Goal: Task Accomplishment & Management: Complete application form

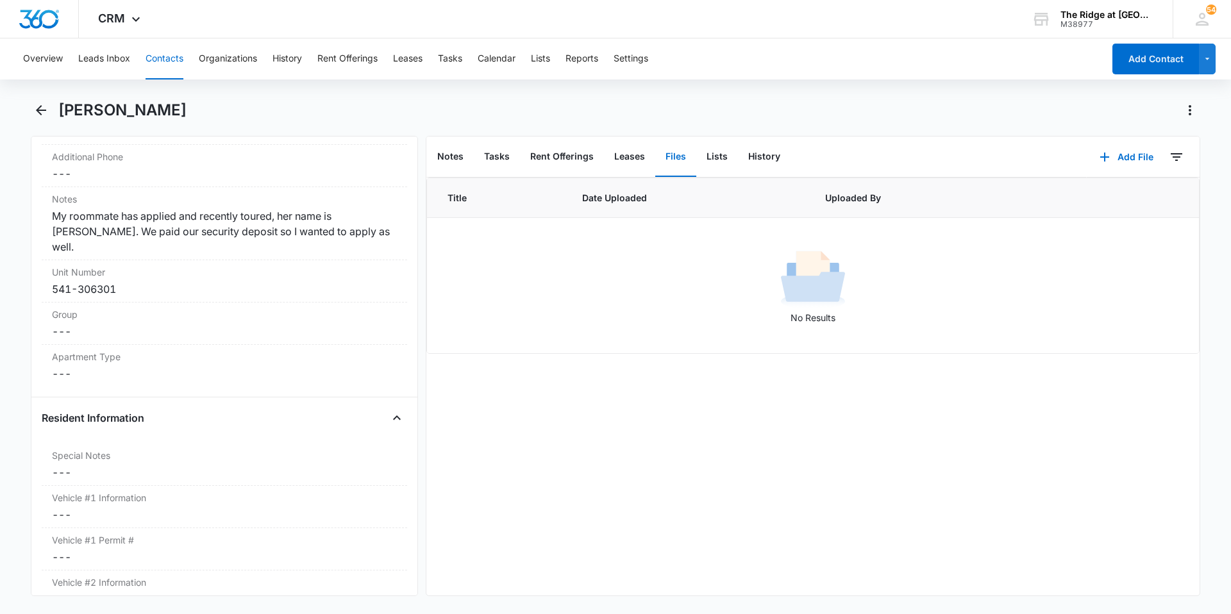
scroll to position [962, 0]
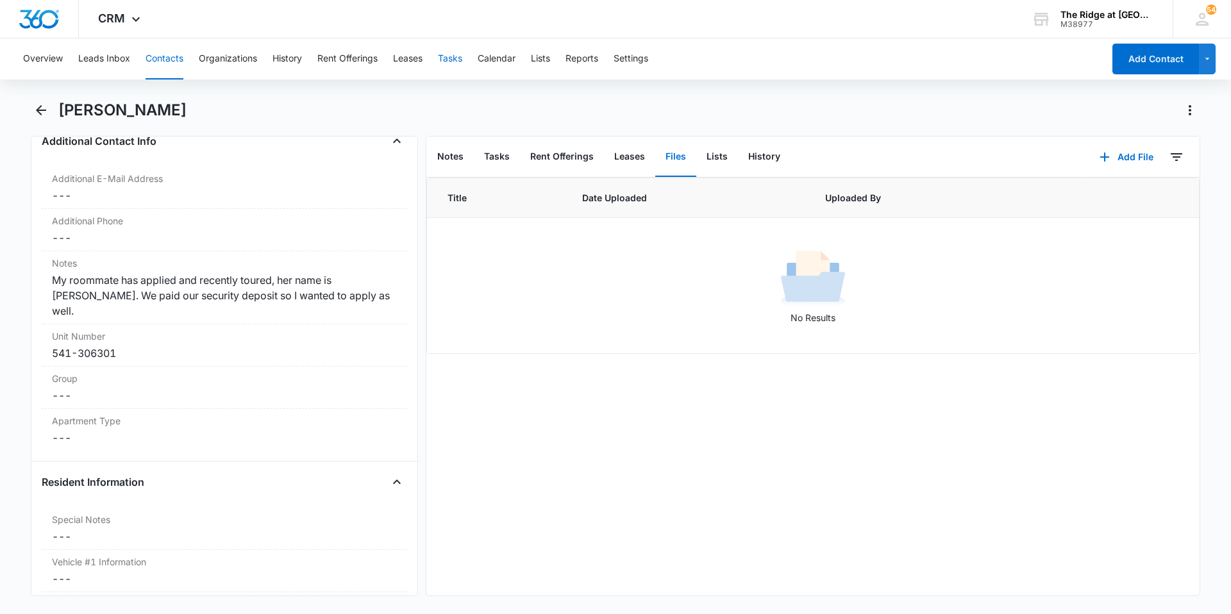
click at [462, 60] on button "Tasks" at bounding box center [450, 58] width 24 height 41
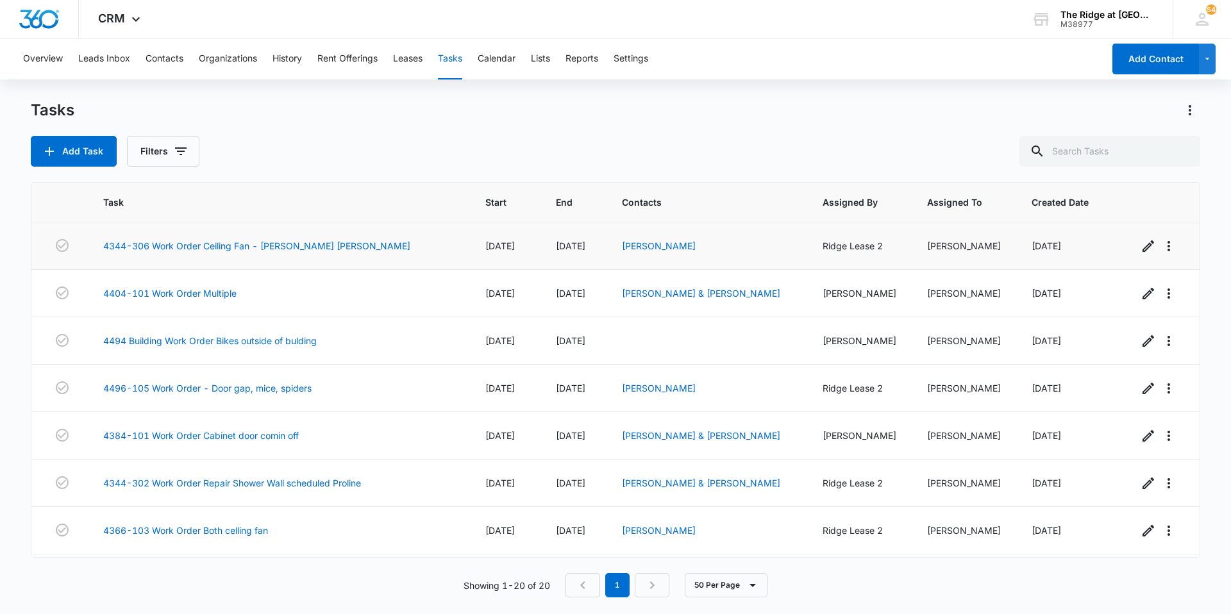
click at [398, 246] on div "4344-306 Work Order Ceiling Fan - [PERSON_NAME] [PERSON_NAME]" at bounding box center [278, 245] width 351 height 13
click at [788, 253] on td "[PERSON_NAME]" at bounding box center [707, 246] width 201 height 47
click at [341, 238] on td "4344-306 Work Order Ceiling Fan - [PERSON_NAME] [PERSON_NAME]" at bounding box center [279, 246] width 382 height 47
click at [342, 248] on link "4344-306 Work Order Ceiling Fan - [PERSON_NAME] [PERSON_NAME]" at bounding box center [256, 245] width 307 height 13
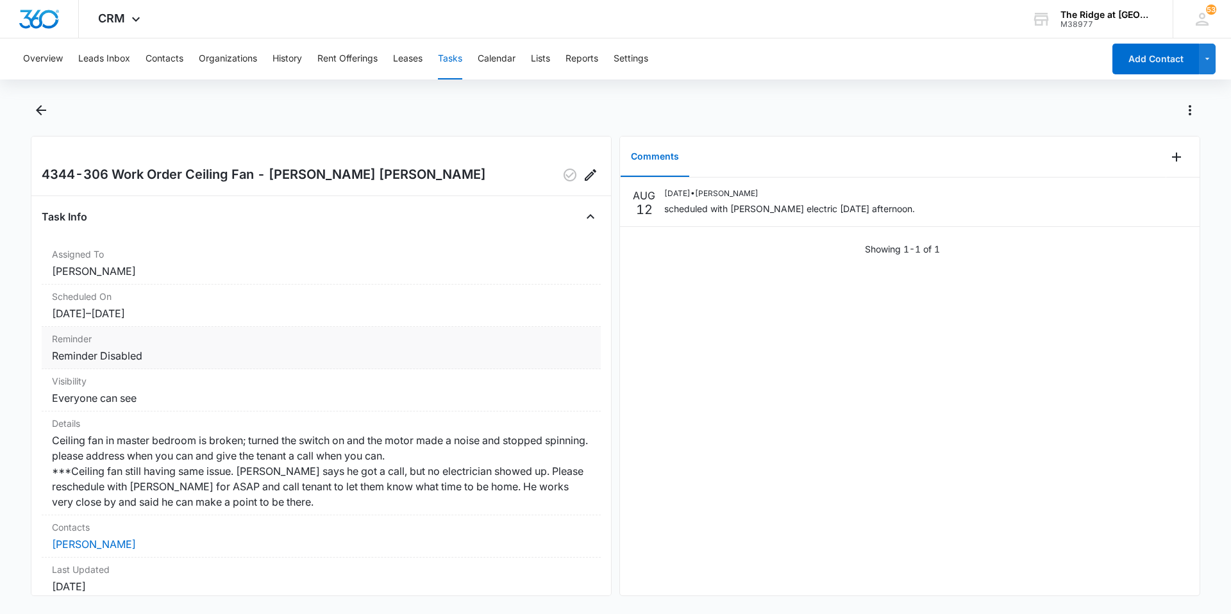
click at [159, 355] on dd "Reminder Disabled" at bounding box center [321, 355] width 539 height 15
click at [583, 180] on icon "Edit" at bounding box center [590, 174] width 15 height 15
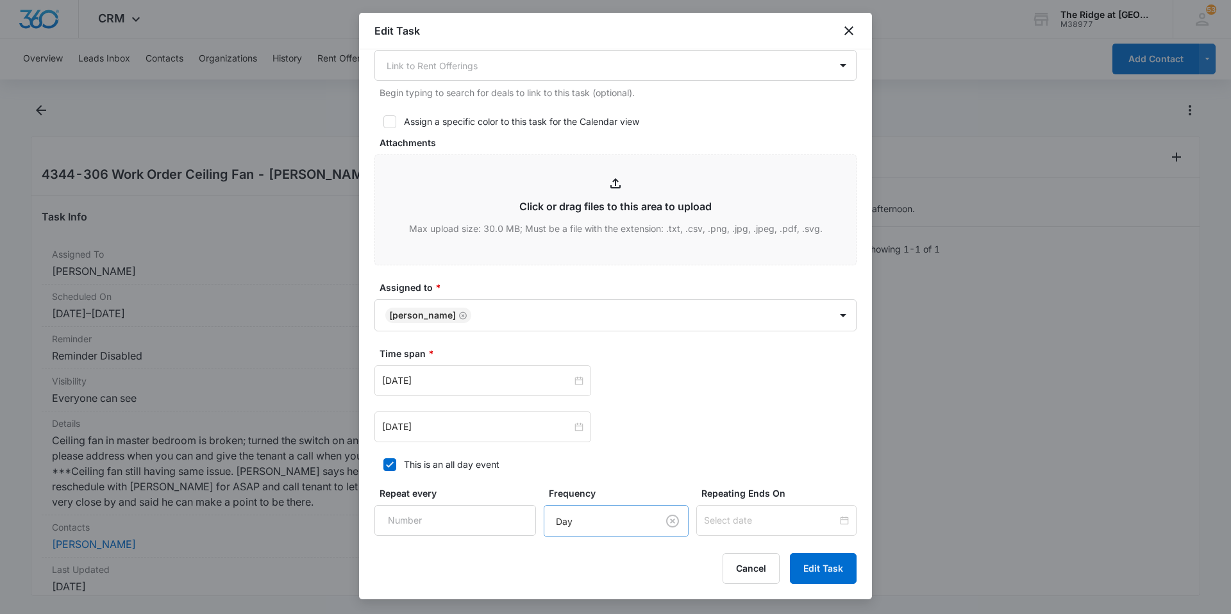
scroll to position [577, 0]
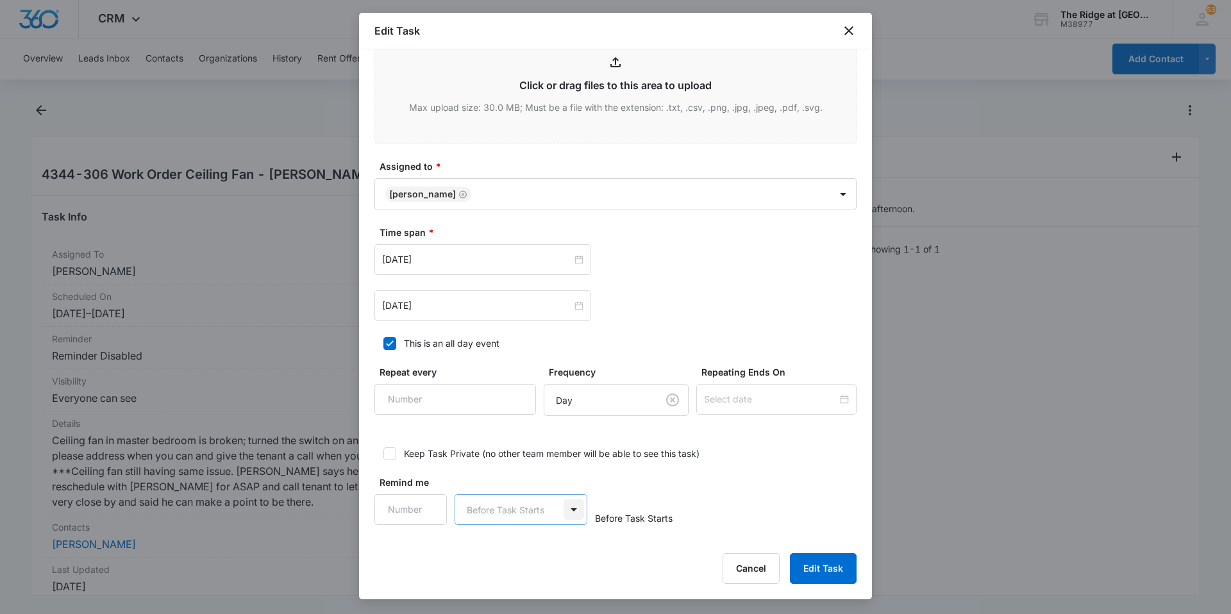
click at [577, 507] on body "CRM Apps Reputation Websites Forms CRM Email Social Content Intelligence Files …" at bounding box center [615, 307] width 1231 height 614
click at [577, 507] on div at bounding box center [615, 307] width 1231 height 614
click at [752, 571] on button "Cancel" at bounding box center [751, 569] width 57 height 31
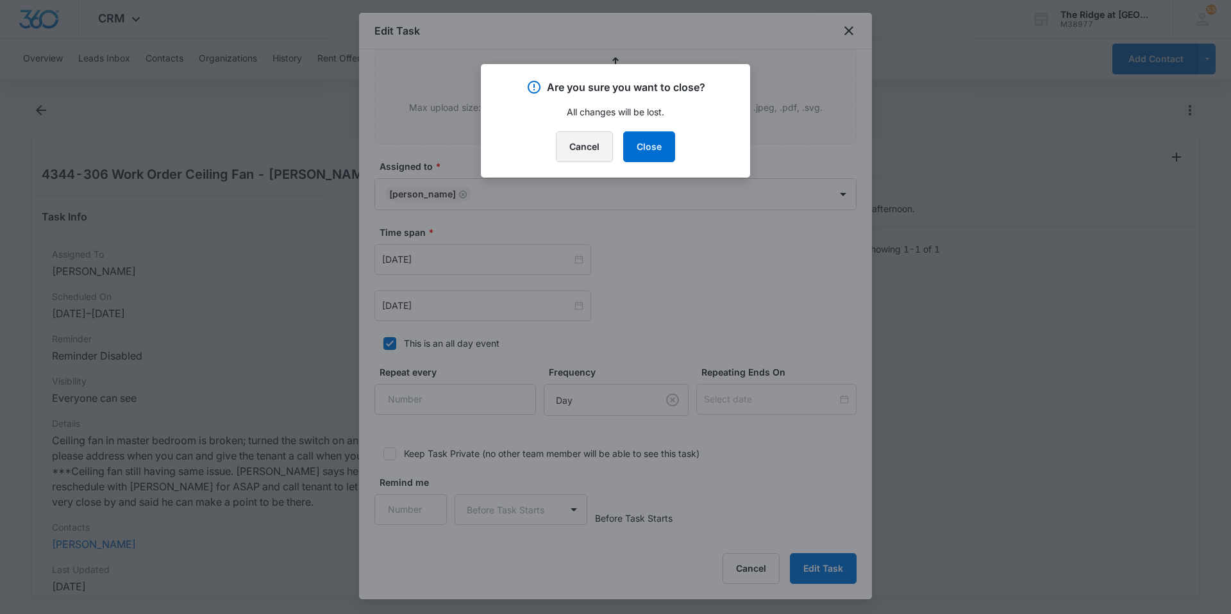
click at [578, 150] on button "Cancel" at bounding box center [584, 146] width 57 height 31
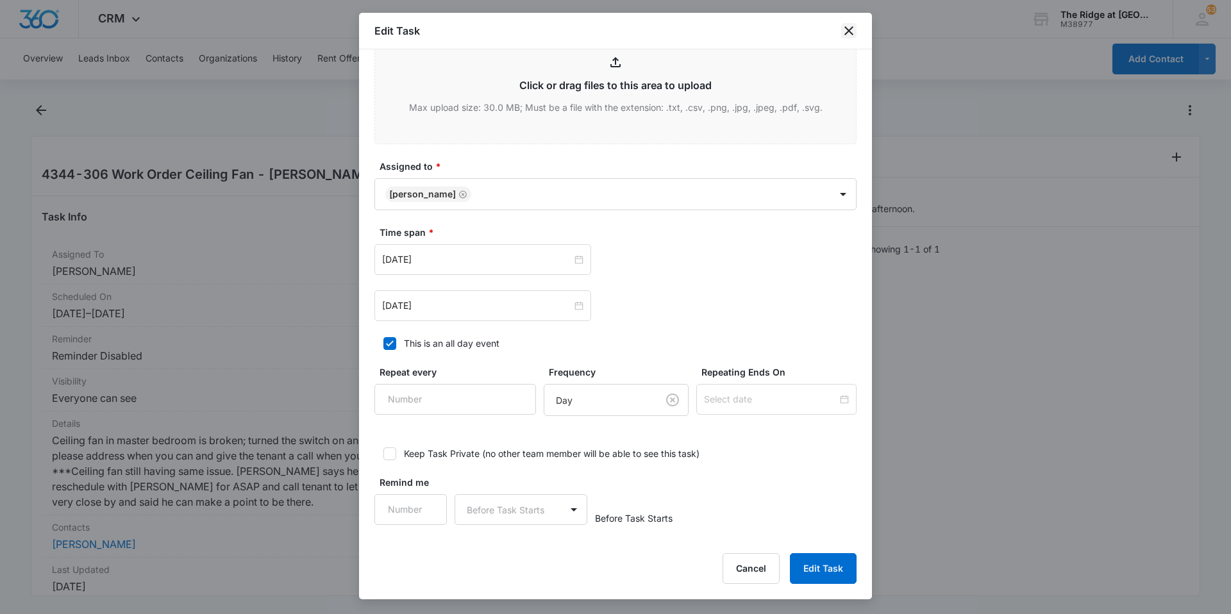
click at [853, 28] on icon "close" at bounding box center [849, 30] width 9 height 9
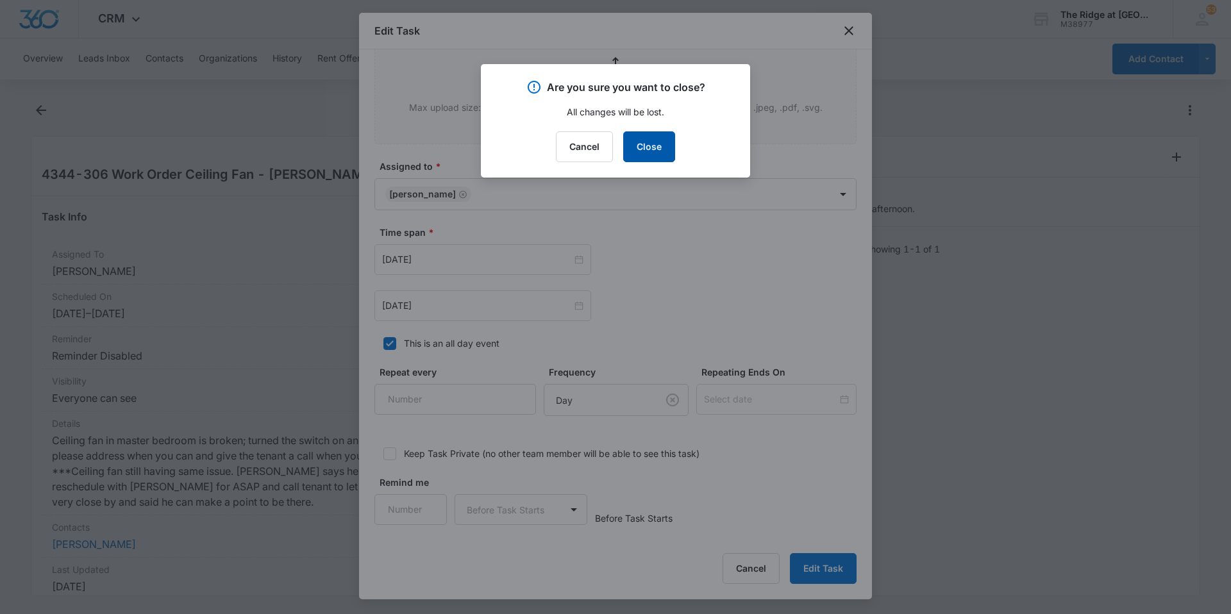
click at [655, 148] on button "Close" at bounding box center [649, 146] width 52 height 31
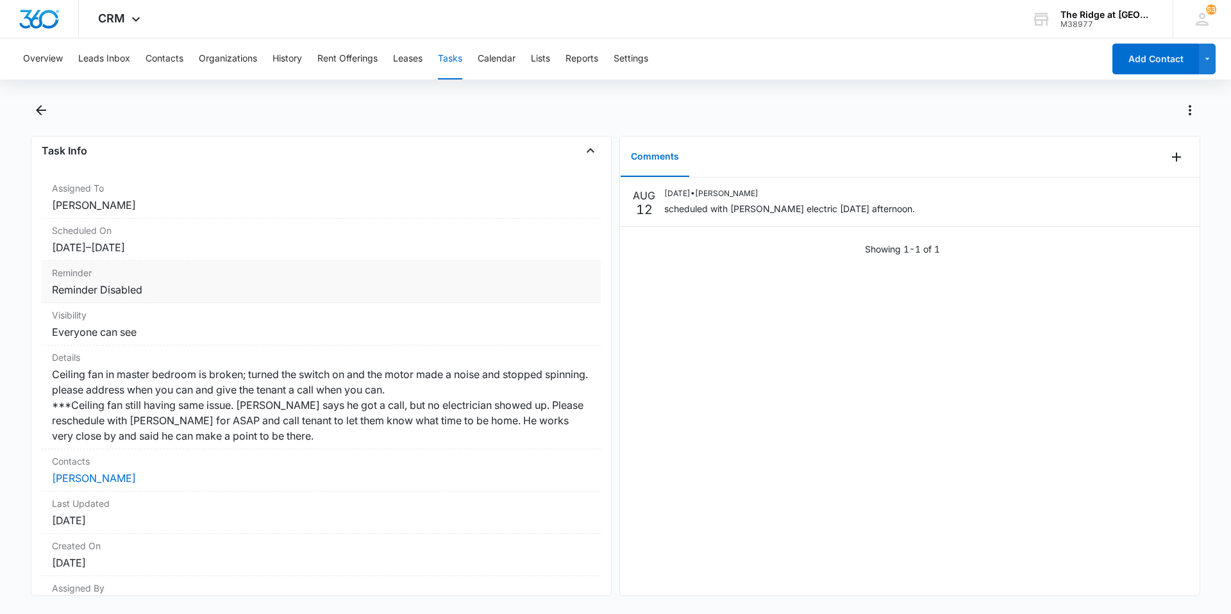
scroll to position [0, 0]
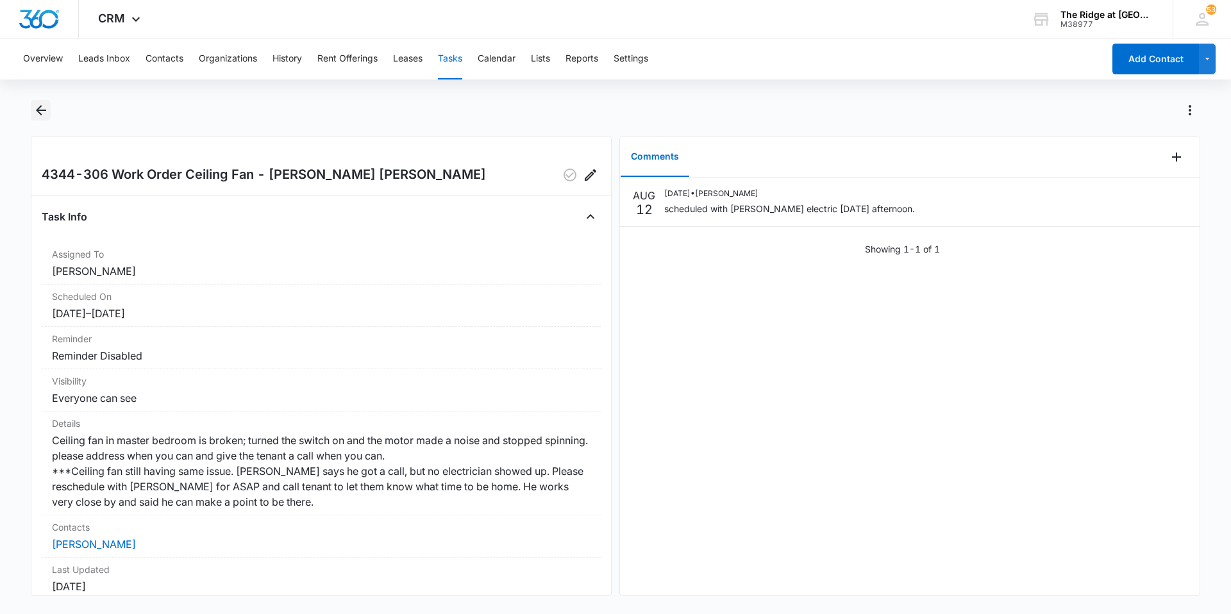
click at [42, 115] on icon "Back" at bounding box center [40, 110] width 15 height 15
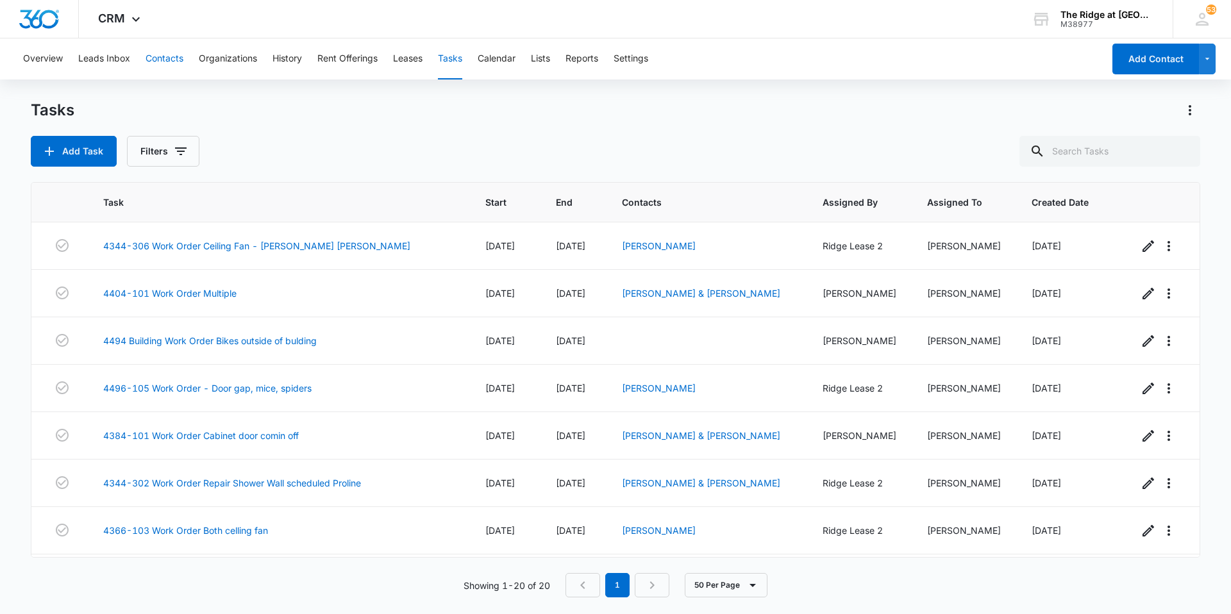
click at [167, 56] on button "Contacts" at bounding box center [165, 58] width 38 height 41
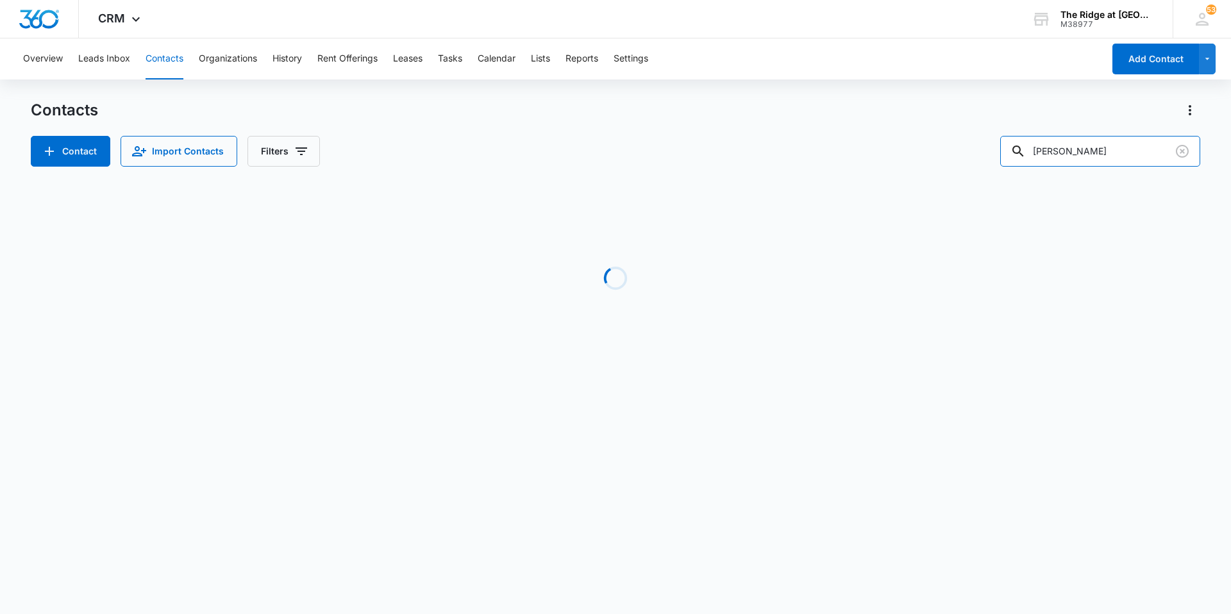
drag, startPoint x: 1100, startPoint y: 152, endPoint x: 1004, endPoint y: 177, distance: 98.8
click at [1004, 177] on div "Contacts Contact Import Contacts Filters [PERSON_NAME] Loading No Results" at bounding box center [616, 245] width 1170 height 290
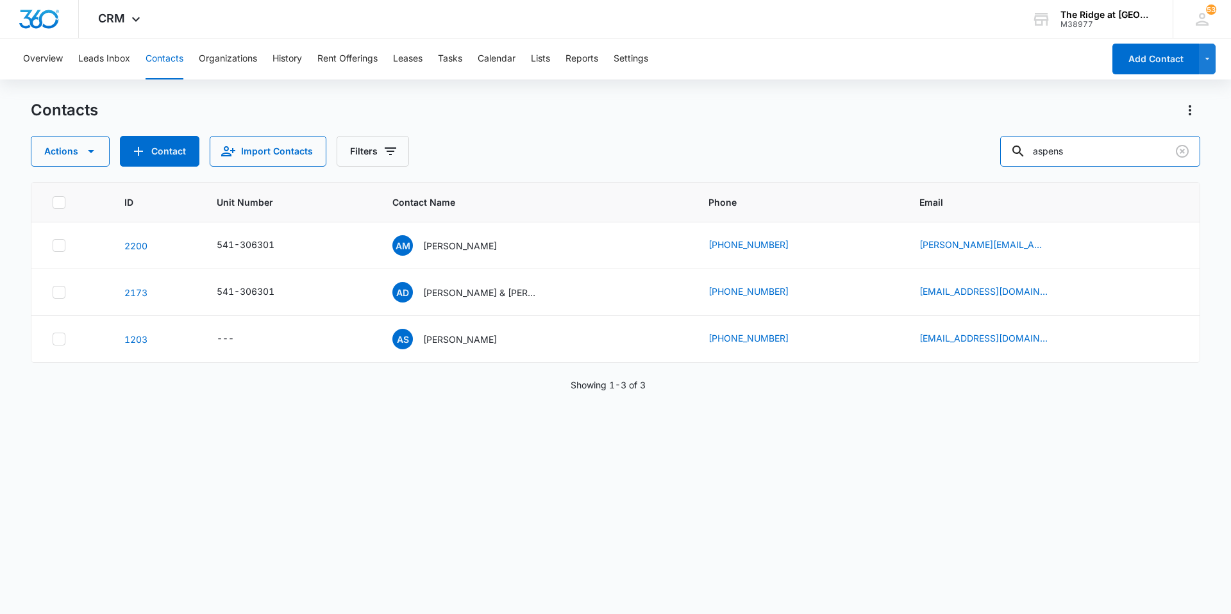
type input "aspens"
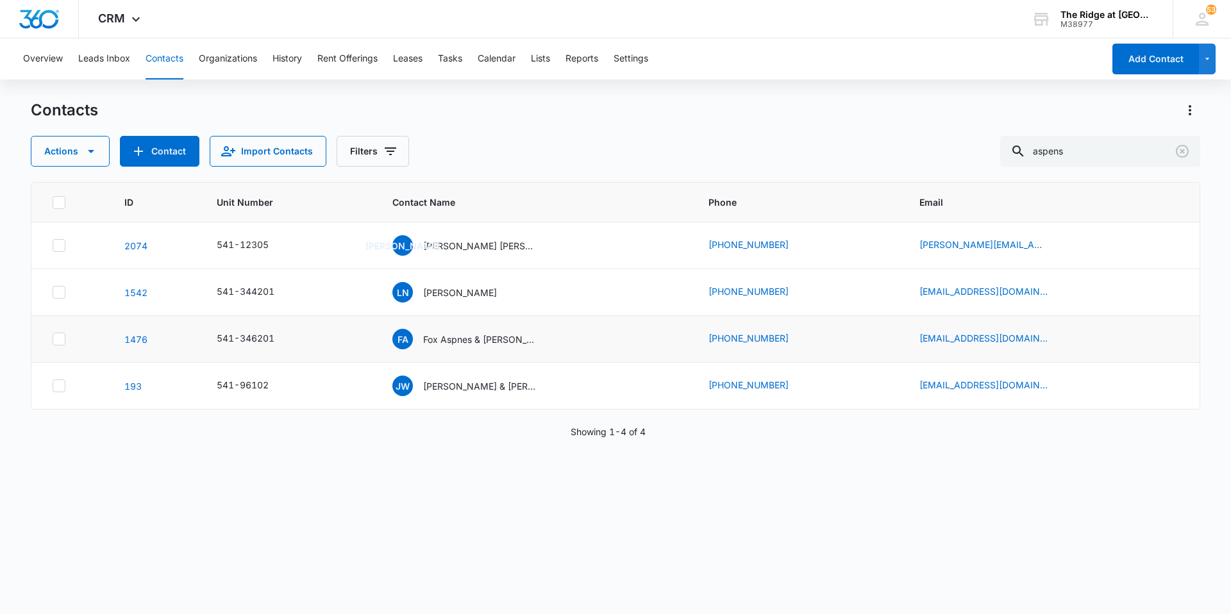
click at [294, 351] on td "541-346201" at bounding box center [289, 339] width 176 height 47
click at [461, 341] on p "Fox Aspnes & [PERSON_NAME]" at bounding box center [480, 339] width 115 height 13
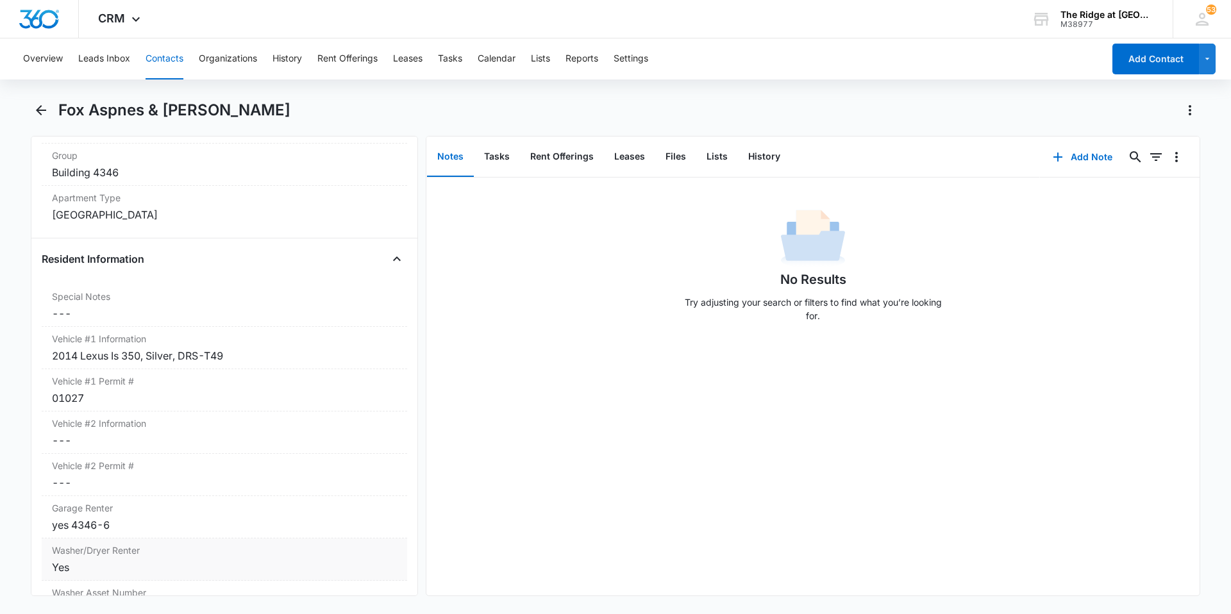
scroll to position [898, 0]
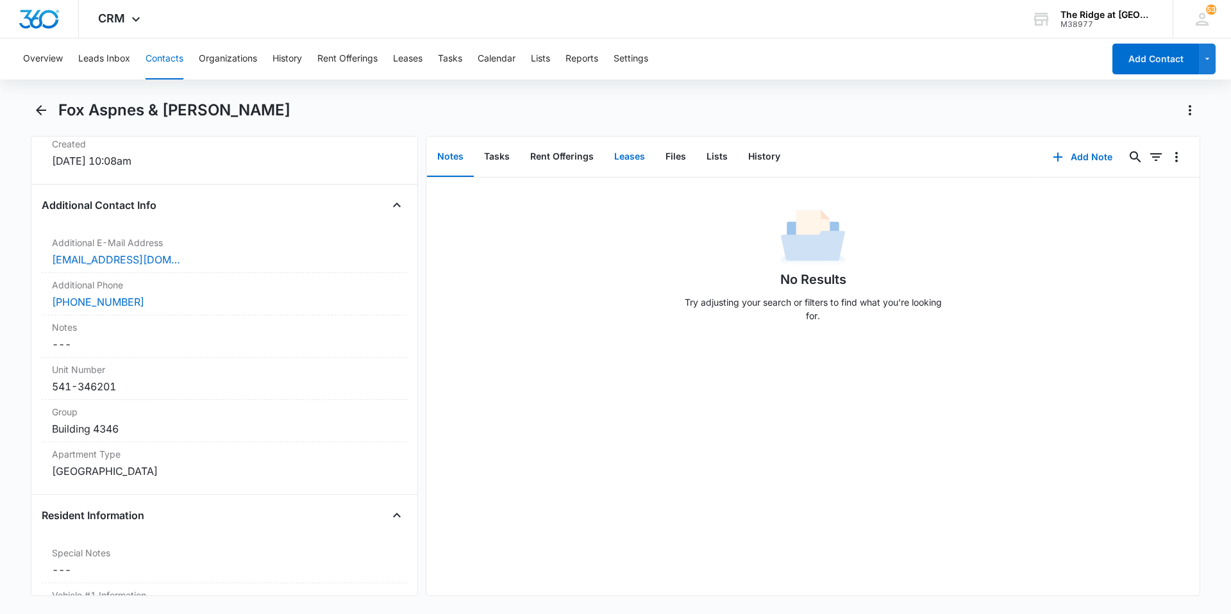
click at [623, 149] on button "Leases" at bounding box center [629, 157] width 51 height 40
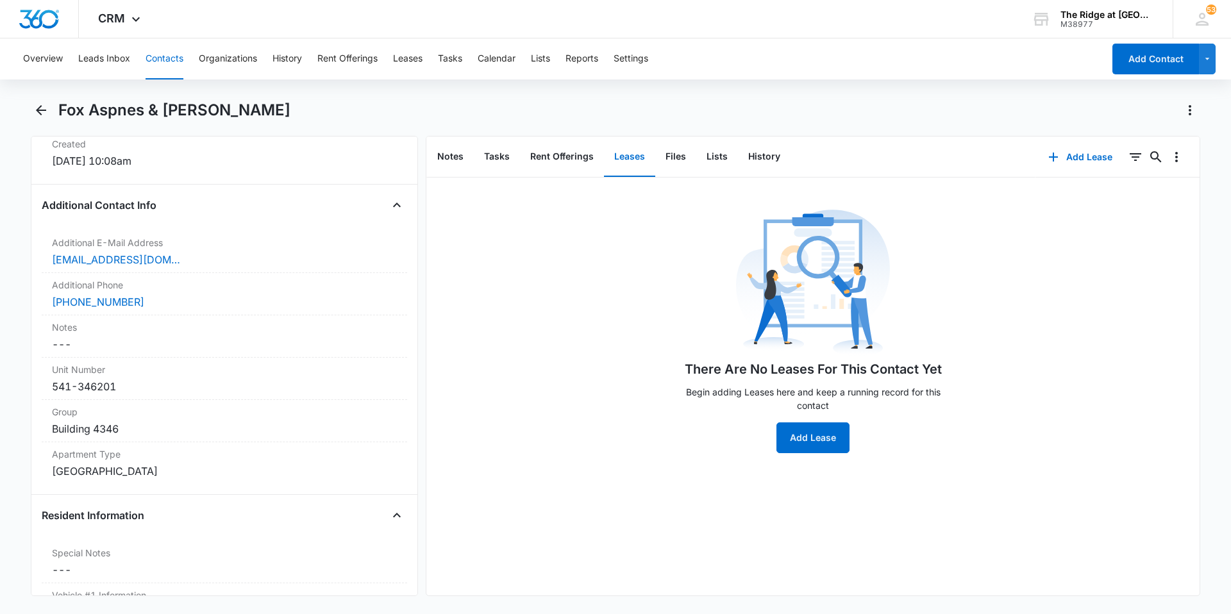
click at [177, 57] on button "Contacts" at bounding box center [165, 58] width 38 height 41
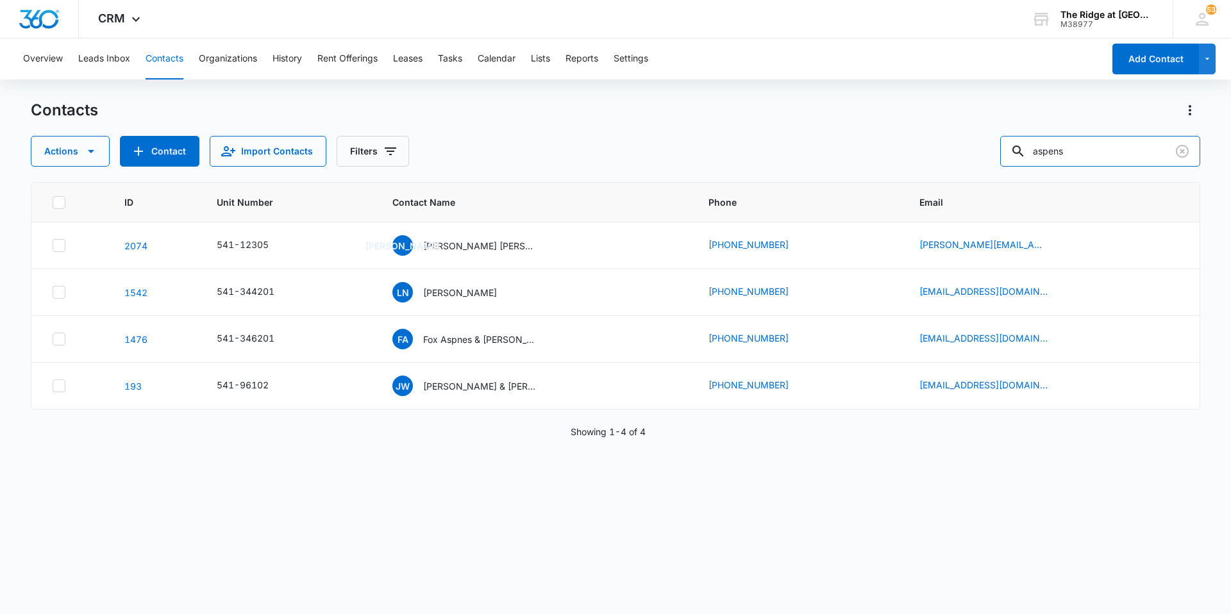
drag, startPoint x: 1094, startPoint y: 155, endPoint x: 1002, endPoint y: 171, distance: 93.1
click at [1002, 171] on div "Contacts Actions Contact Import Contacts Filters aspens ID Unit Number Contact …" at bounding box center [616, 356] width 1170 height 513
type input "[PERSON_NAME]"
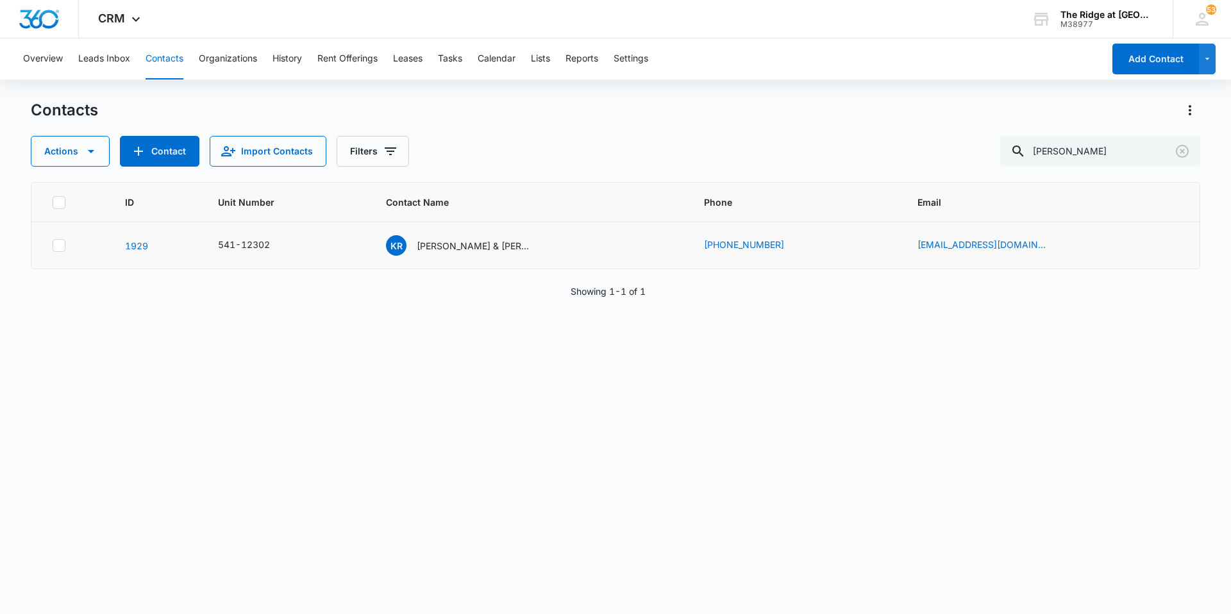
click at [468, 265] on td "KR [PERSON_NAME] & [PERSON_NAME] & [PERSON_NAME]" at bounding box center [530, 246] width 318 height 47
click at [468, 255] on div "KR [PERSON_NAME] & [PERSON_NAME] & [PERSON_NAME]" at bounding box center [459, 245] width 146 height 21
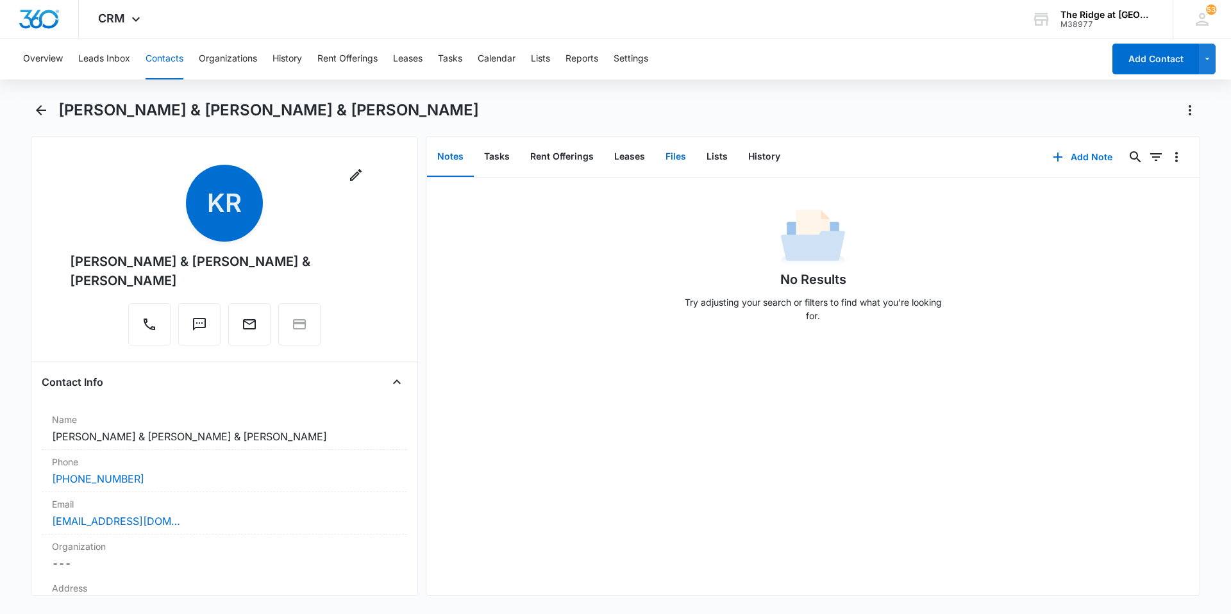
click at [670, 155] on button "Files" at bounding box center [675, 157] width 41 height 40
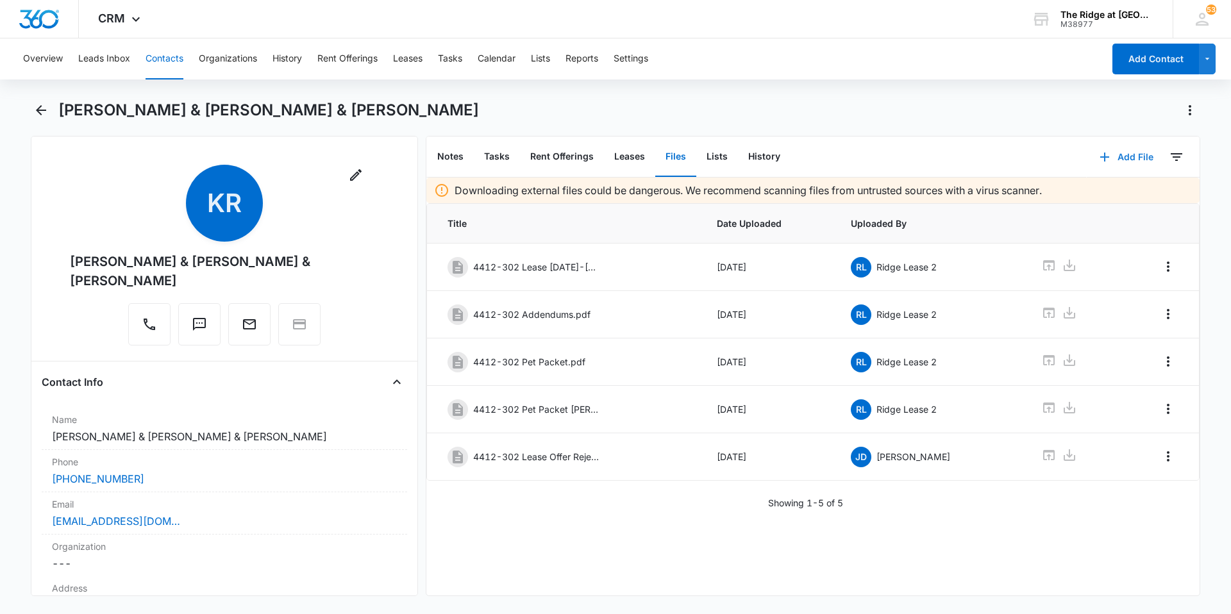
click at [1120, 156] on button "Add File" at bounding box center [1127, 157] width 80 height 31
click at [1084, 199] on div "Upload Files" at bounding box center [1109, 198] width 51 height 9
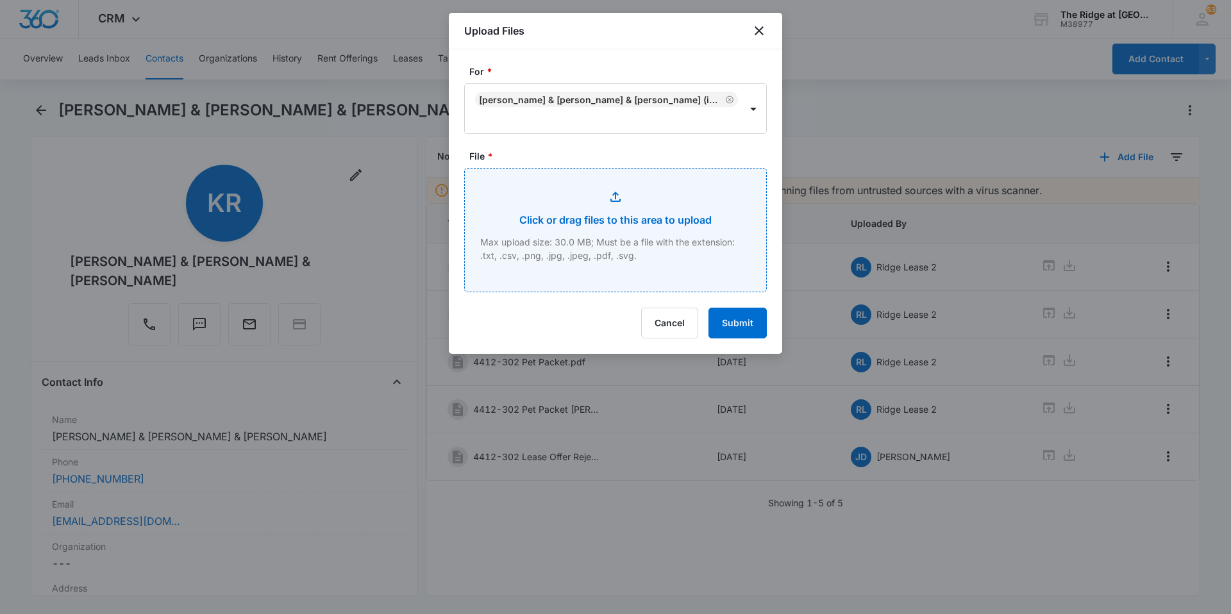
click at [592, 198] on input "File *" at bounding box center [615, 230] width 301 height 123
type input "C:\fakepath\4412-302 Insurance.pdf"
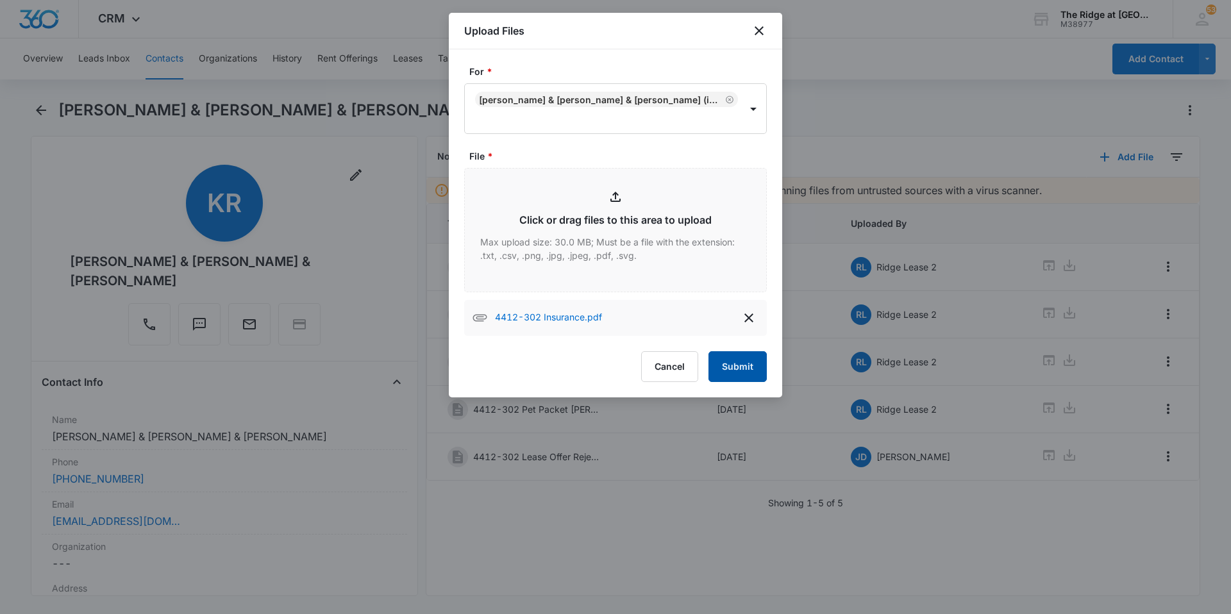
click at [734, 359] on button "Submit" at bounding box center [738, 366] width 58 height 31
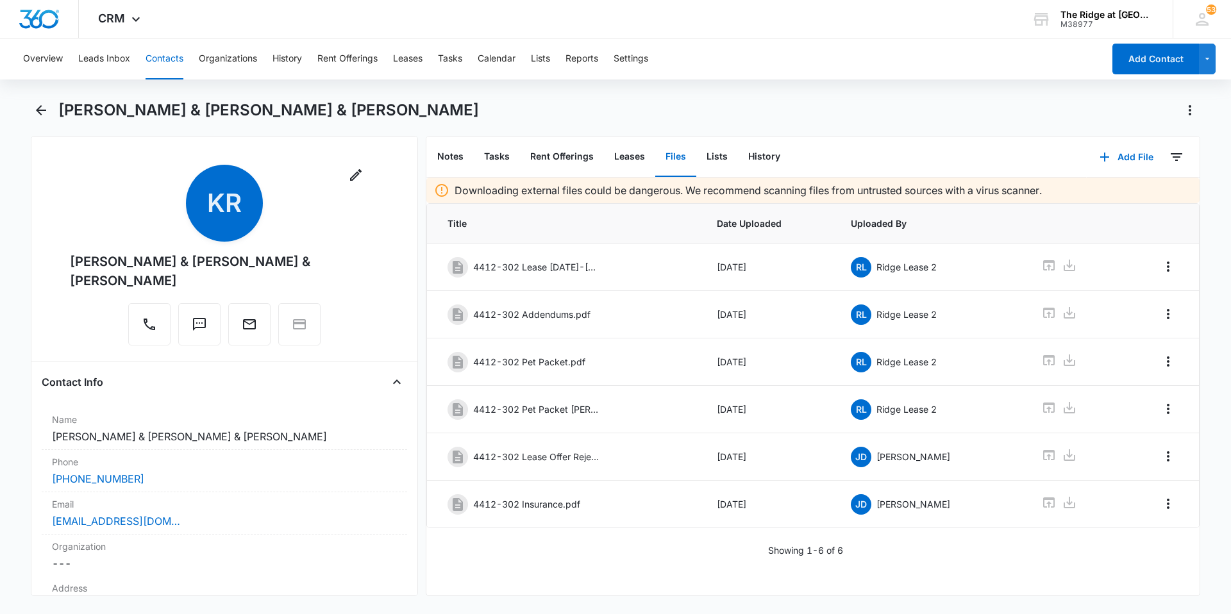
click at [171, 55] on button "Contacts" at bounding box center [165, 58] width 38 height 41
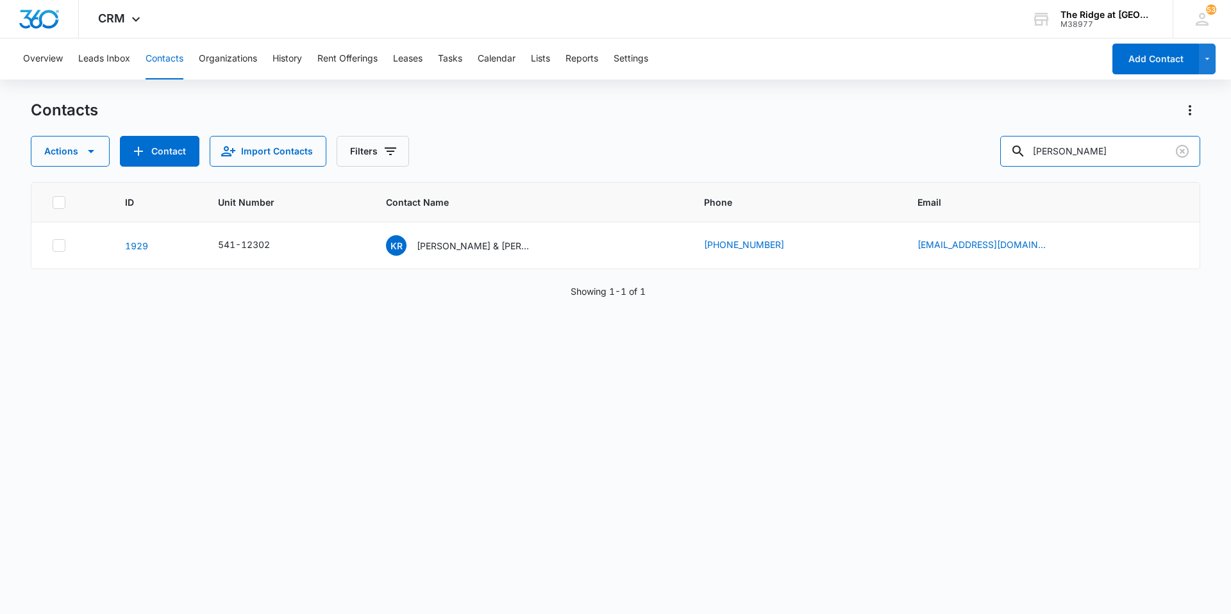
drag, startPoint x: 1115, startPoint y: 153, endPoint x: 1020, endPoint y: 179, distance: 98.3
click at [1020, 179] on div "Contacts Actions Contact Import Contacts Filters [PERSON_NAME] ID Unit Number C…" at bounding box center [616, 356] width 1170 height 513
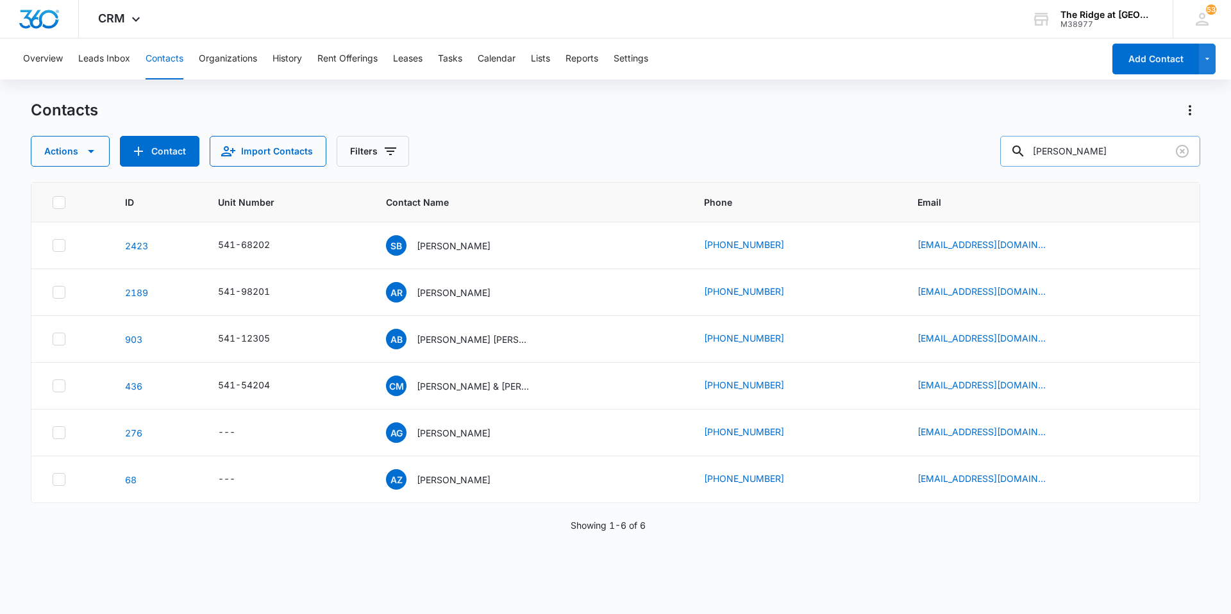
type input "[PERSON_NAME]"
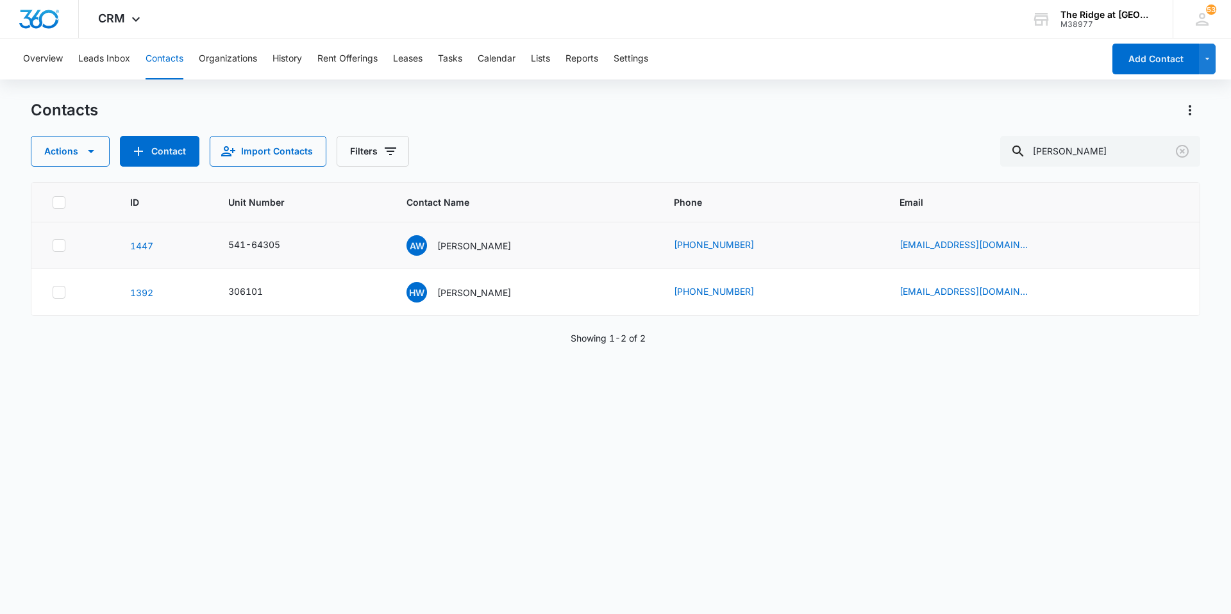
click at [559, 241] on div "AW [PERSON_NAME]" at bounding box center [525, 245] width 236 height 21
click at [303, 241] on icon "Unit Number - 541-64305 - Select to Edit Field" at bounding box center [295, 245] width 15 height 15
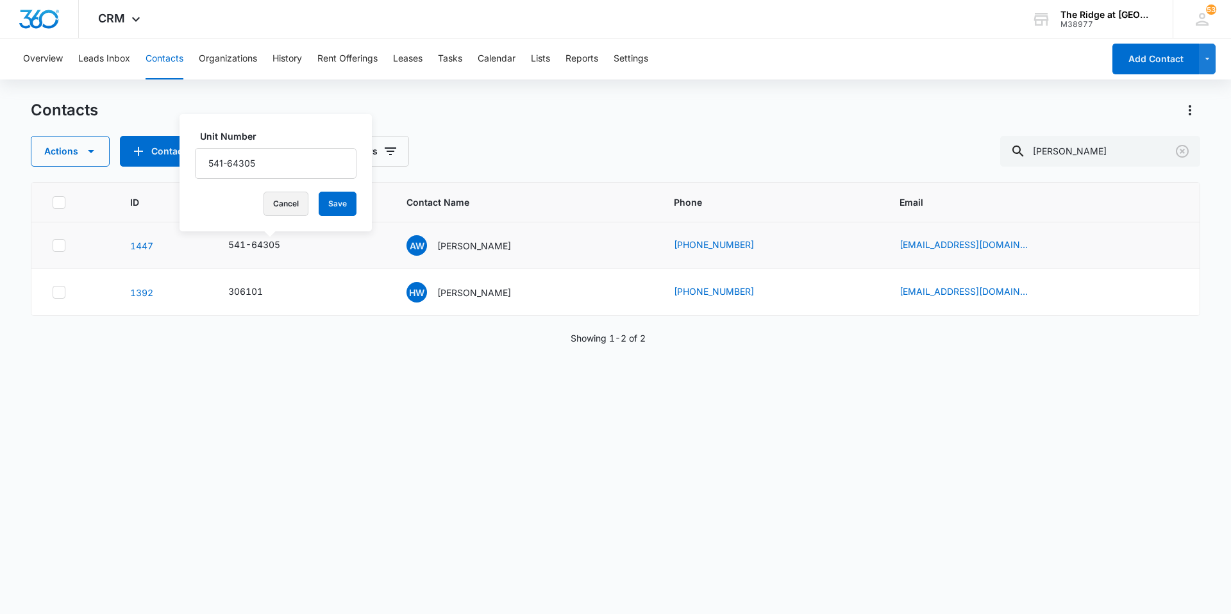
click at [285, 208] on button "Cancel" at bounding box center [286, 204] width 45 height 24
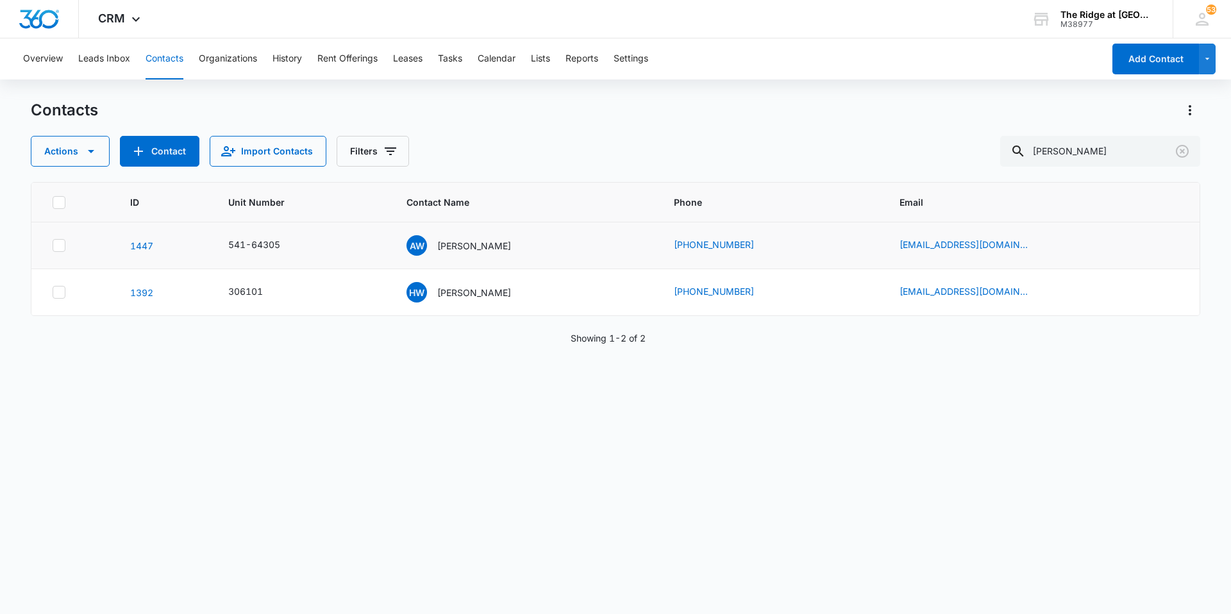
click at [537, 250] on div "AW [PERSON_NAME]" at bounding box center [525, 245] width 236 height 21
click at [570, 243] on div "AW [PERSON_NAME]" at bounding box center [525, 245] width 236 height 21
click at [595, 237] on div "AW [PERSON_NAME]" at bounding box center [525, 245] width 236 height 21
click at [478, 247] on p "[PERSON_NAME]" at bounding box center [474, 245] width 74 height 13
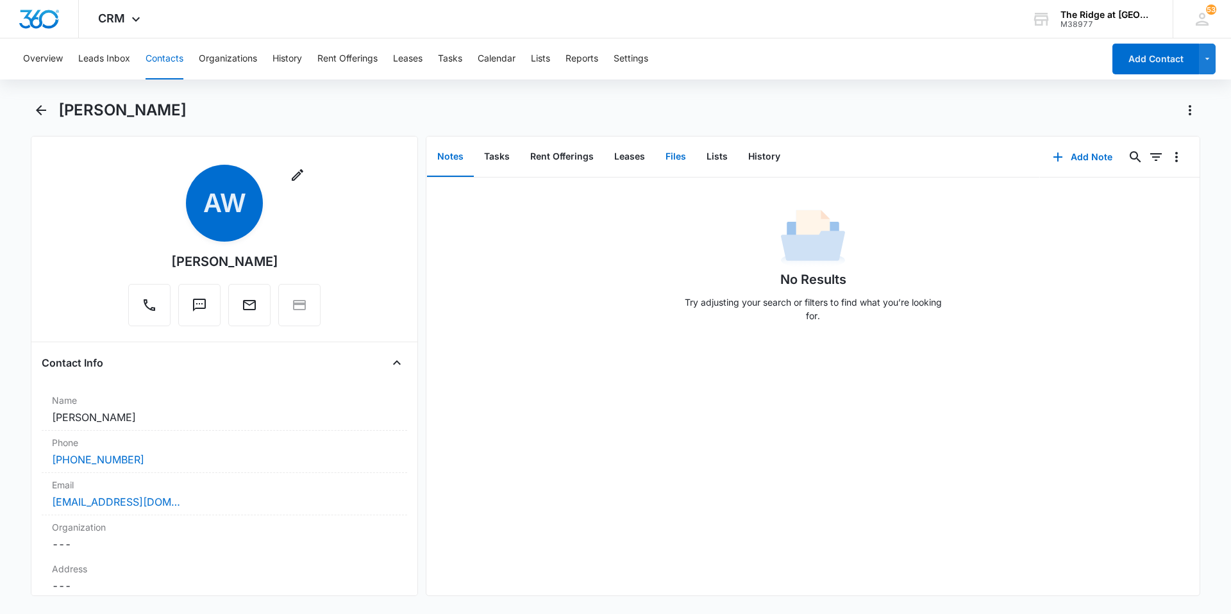
click at [673, 154] on button "Files" at bounding box center [675, 157] width 41 height 40
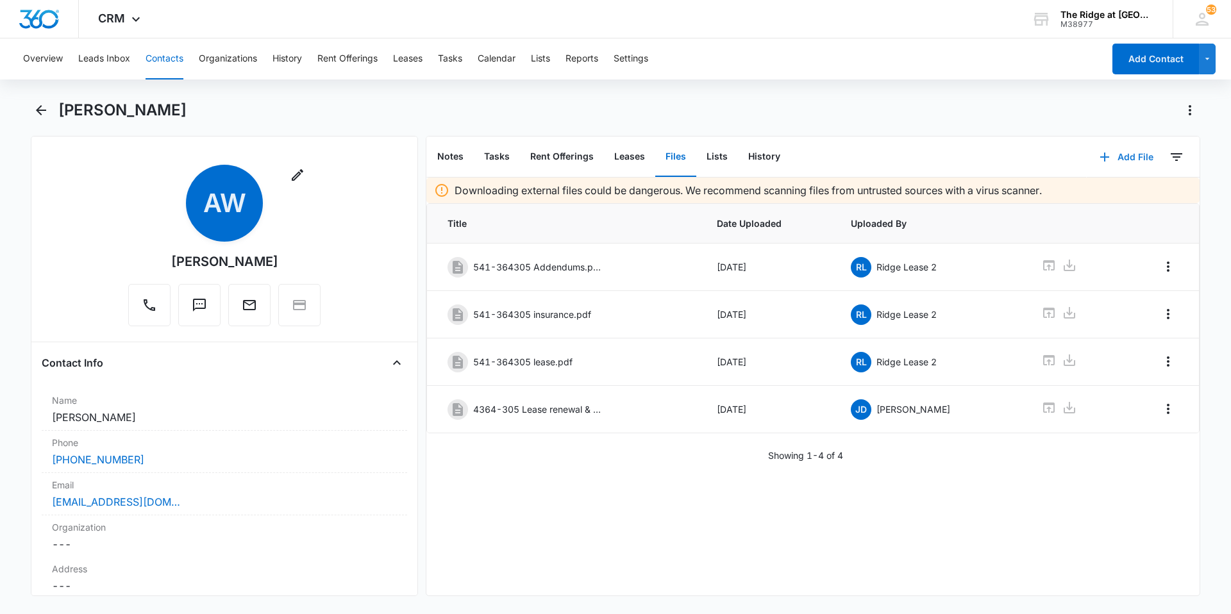
click at [1122, 154] on button "Add File" at bounding box center [1127, 157] width 80 height 31
click at [1097, 194] on div "Upload Files" at bounding box center [1109, 198] width 51 height 9
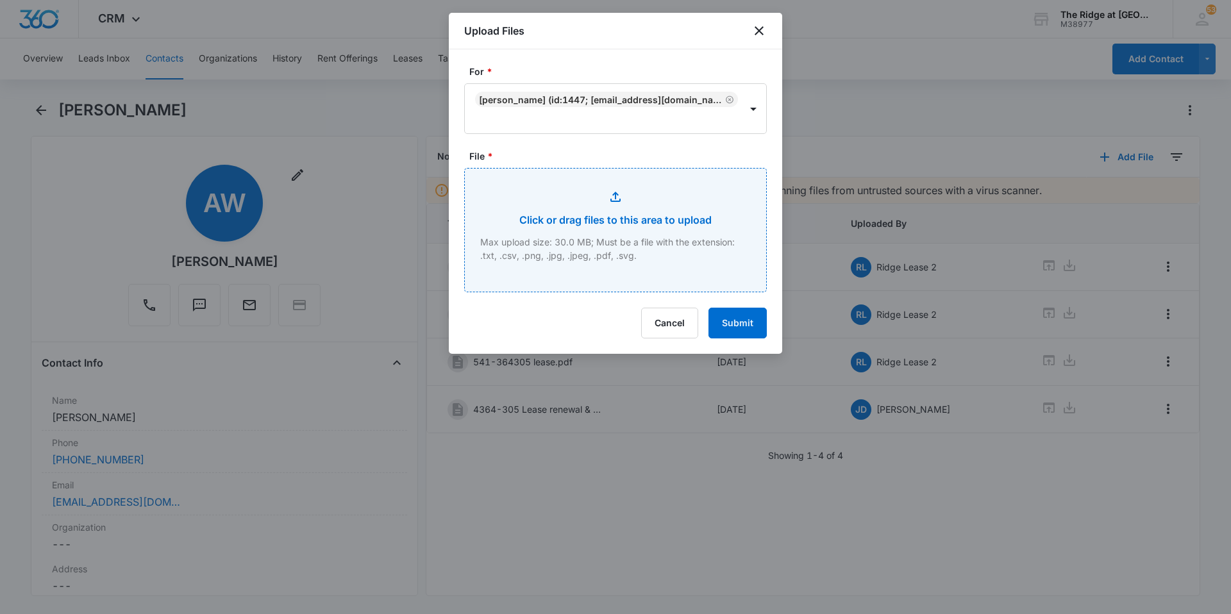
click at [616, 267] on input "File *" at bounding box center [615, 230] width 301 height 123
type input "C:\fakepath\4364-305 Insurance.pdf"
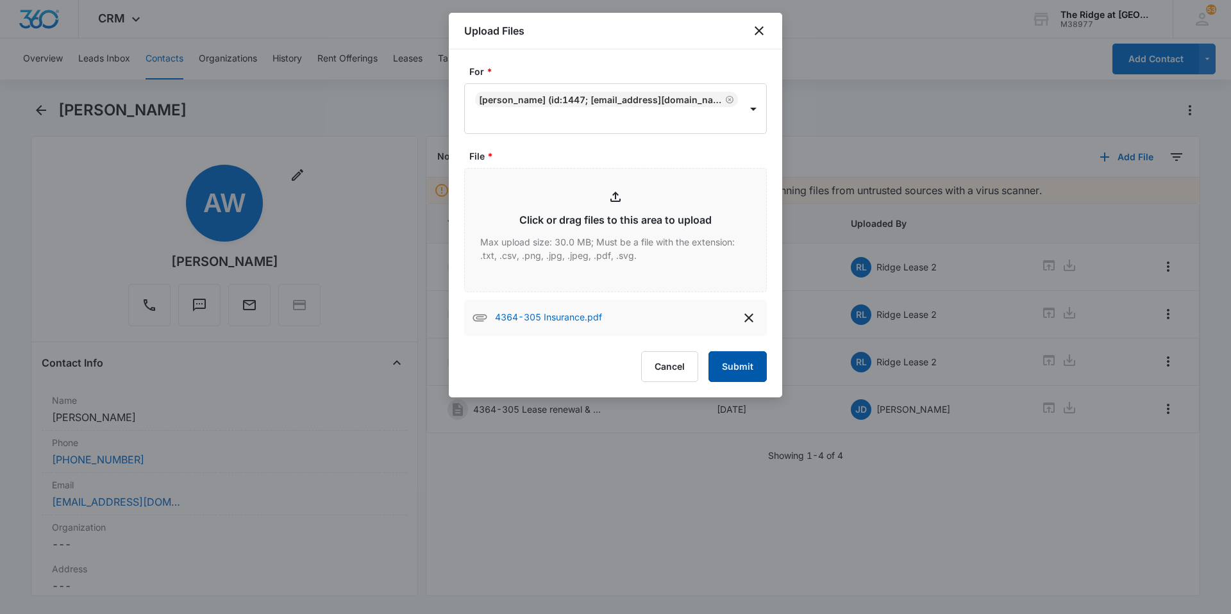
click at [732, 367] on button "Submit" at bounding box center [738, 366] width 58 height 31
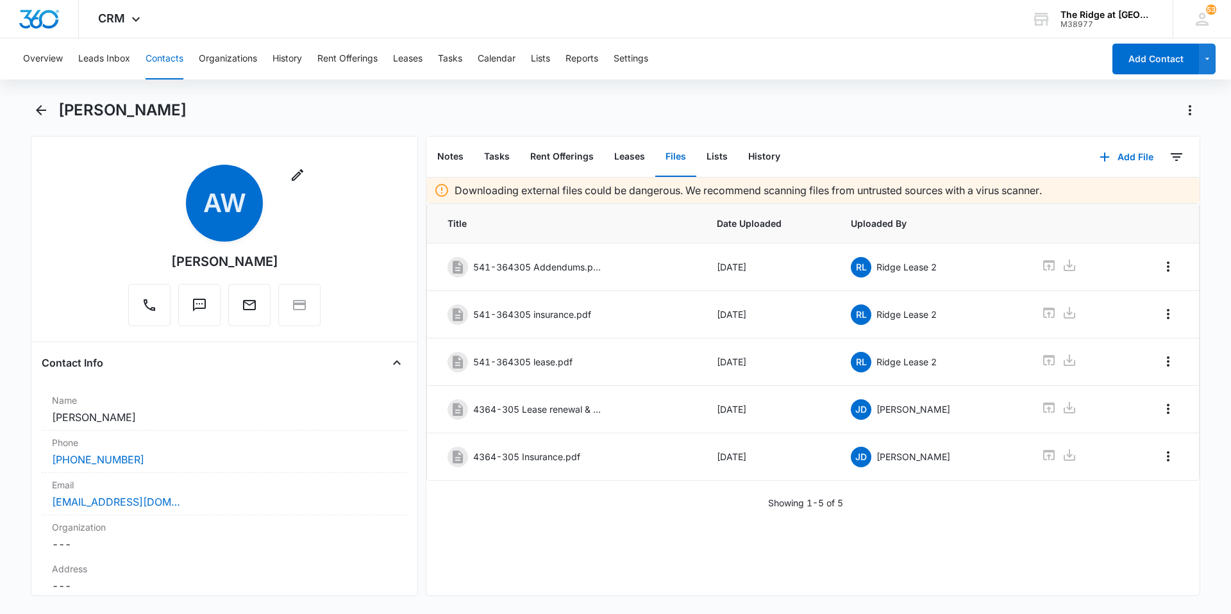
click at [156, 55] on button "Contacts" at bounding box center [165, 58] width 38 height 41
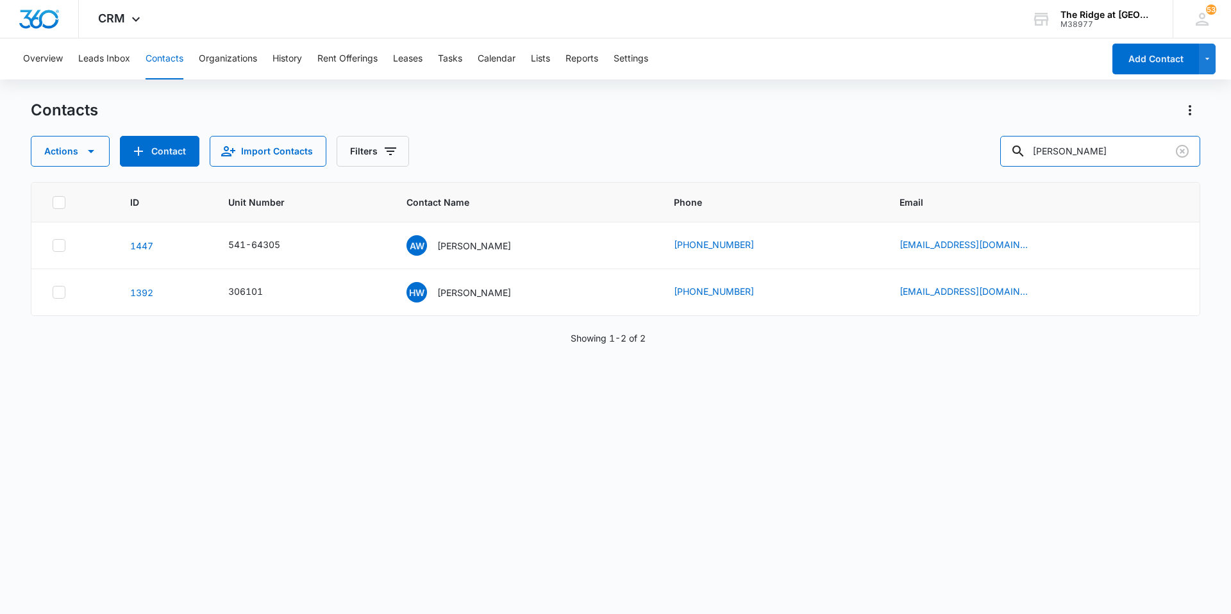
drag, startPoint x: 1115, startPoint y: 156, endPoint x: 906, endPoint y: 151, distance: 209.2
click at [906, 151] on div "Actions Contact Import Contacts Filters [PERSON_NAME]" at bounding box center [616, 151] width 1170 height 31
type input "music"
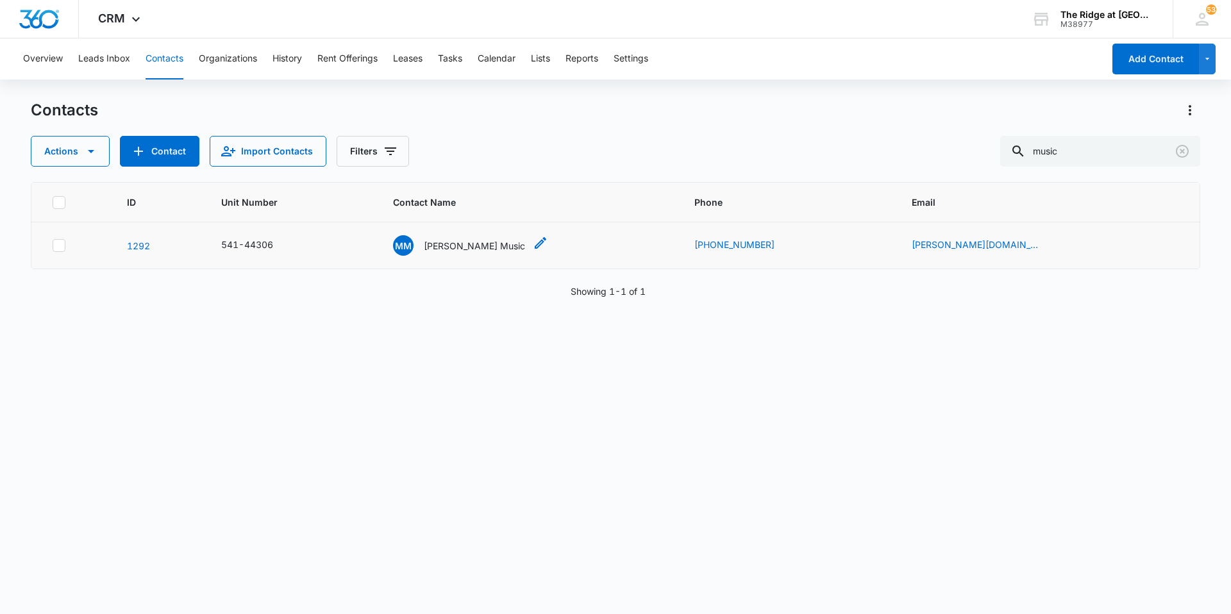
click at [468, 239] on p "[PERSON_NAME] Music" at bounding box center [474, 245] width 101 height 13
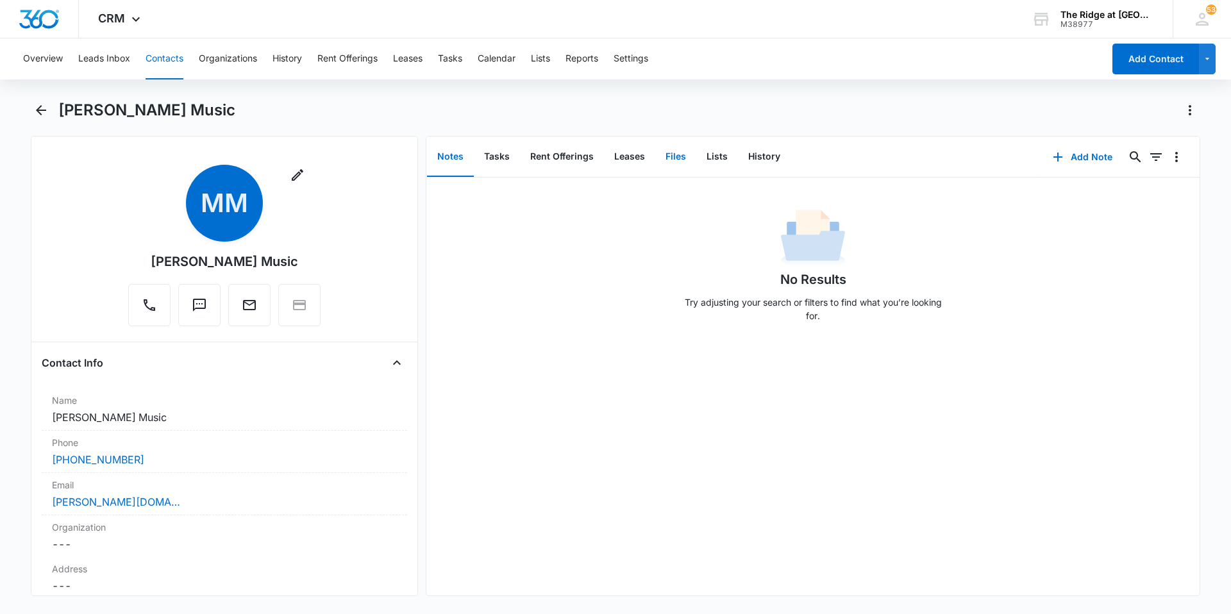
click at [684, 149] on button "Files" at bounding box center [675, 157] width 41 height 40
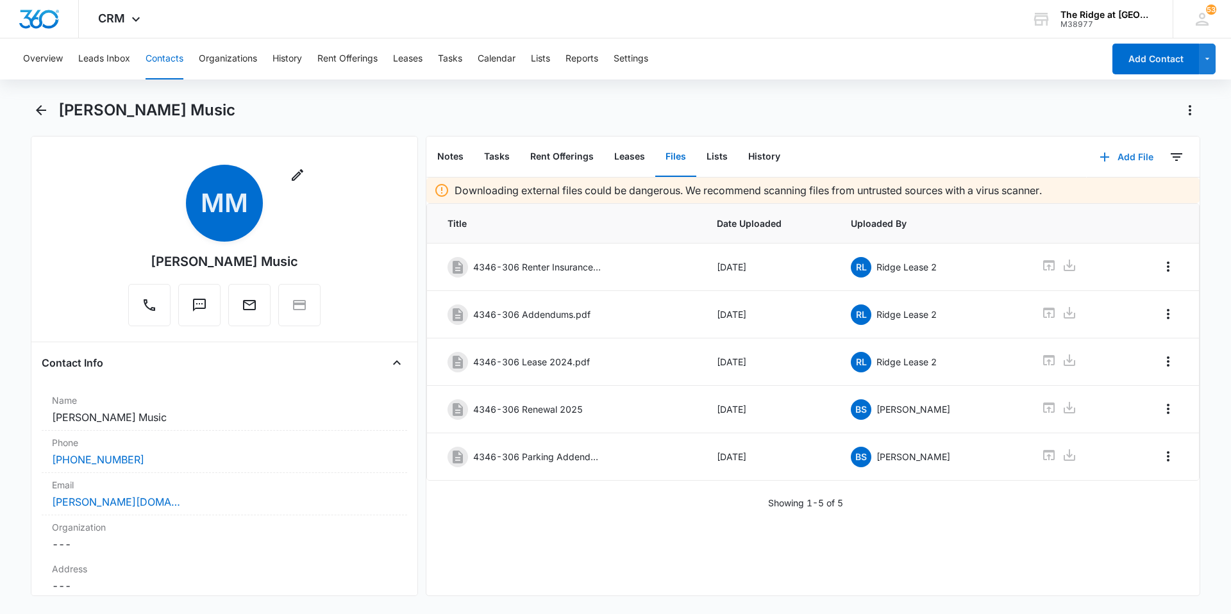
click at [1116, 157] on button "Add File" at bounding box center [1127, 157] width 80 height 31
click at [1101, 194] on div "Upload Files" at bounding box center [1109, 198] width 51 height 9
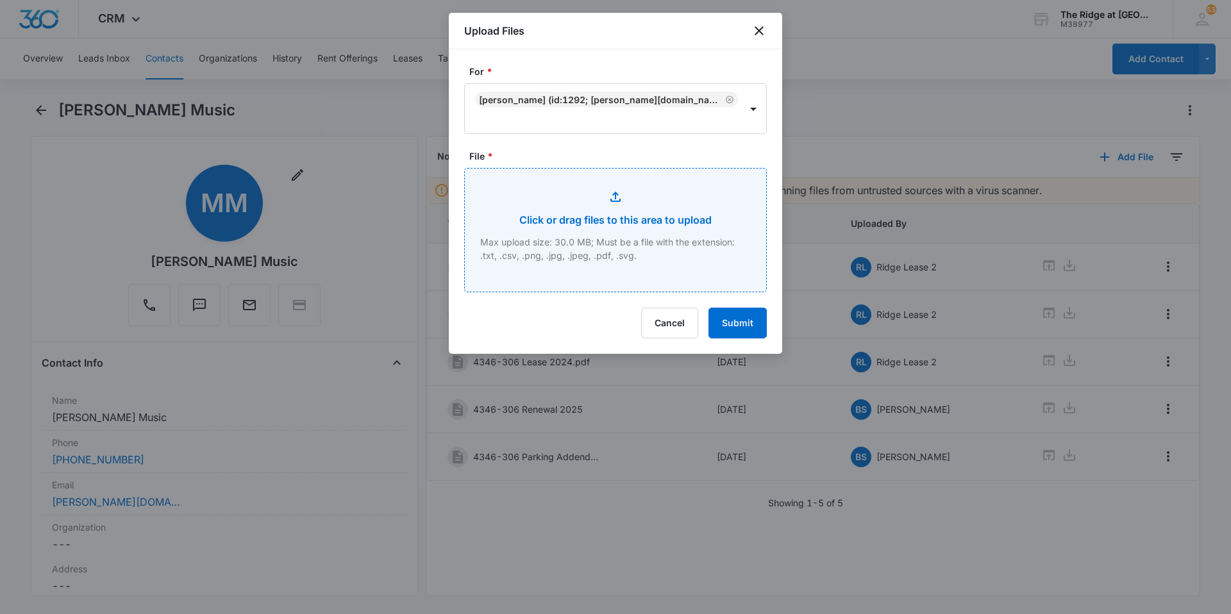
click at [529, 194] on input "File *" at bounding box center [615, 230] width 301 height 123
type input "C:\fakepath\4346-306 Insurance.pdf"
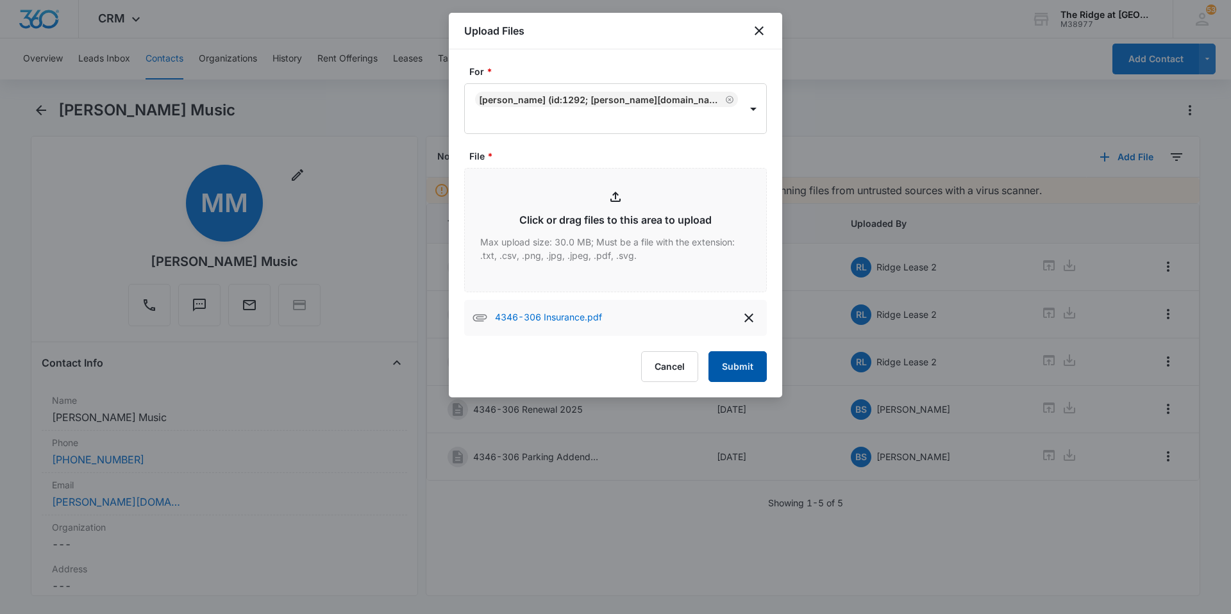
click at [741, 367] on button "Submit" at bounding box center [738, 366] width 58 height 31
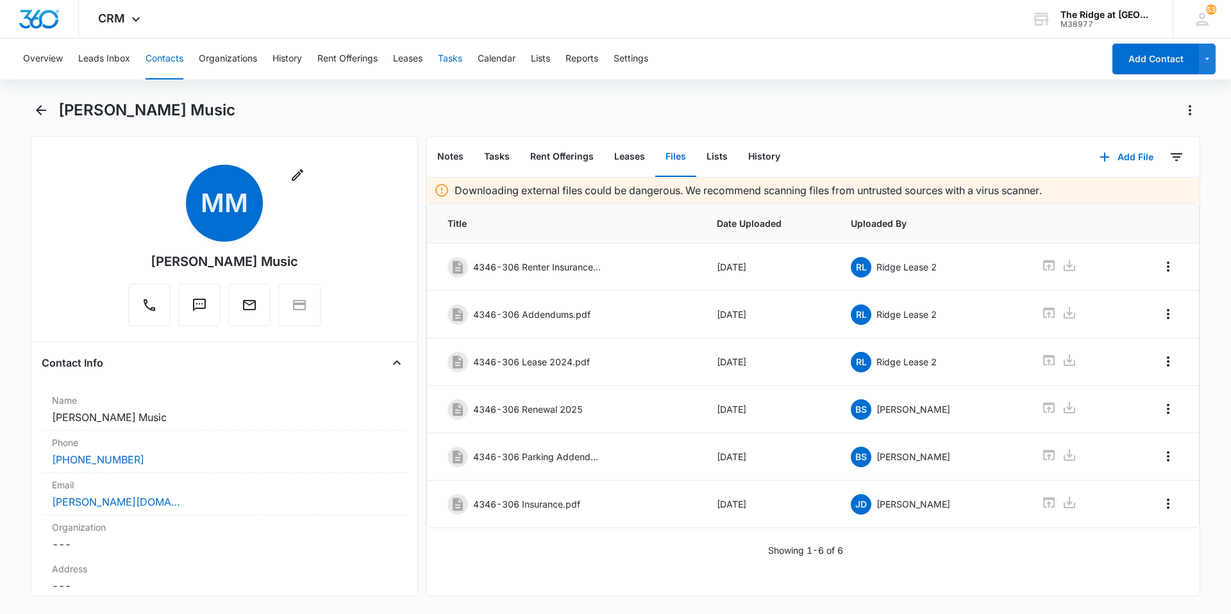
click at [444, 63] on button "Tasks" at bounding box center [450, 58] width 24 height 41
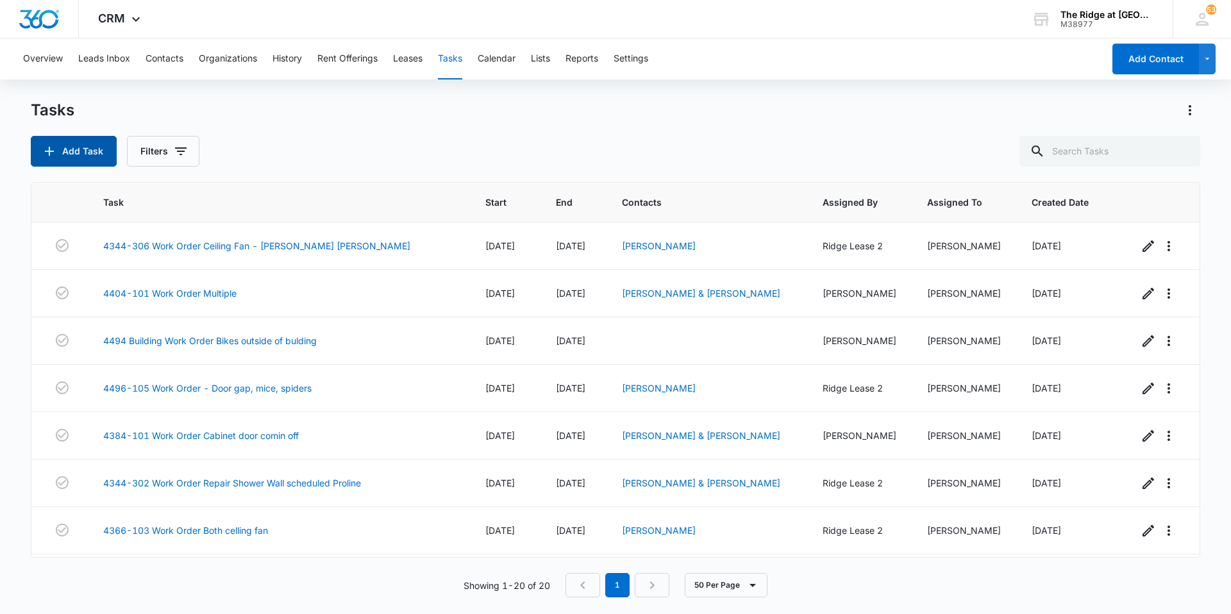
click at [85, 141] on button "Add Task" at bounding box center [74, 151] width 86 height 31
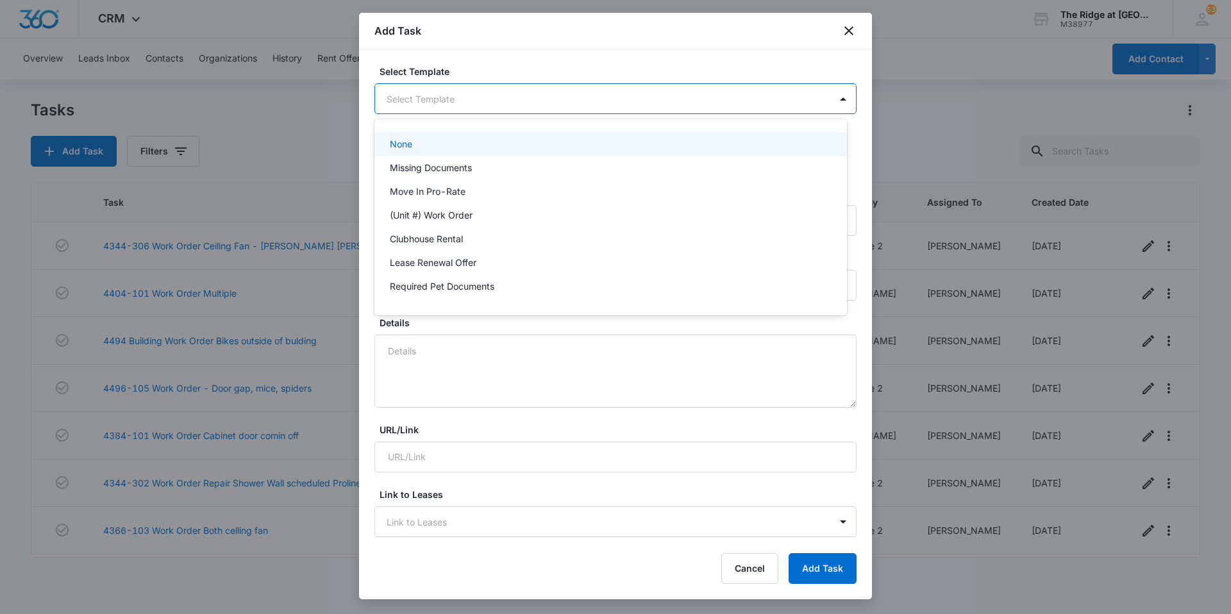
click at [462, 91] on body "CRM Apps Reputation Websites Forms CRM Email Social Content Intelligence Files …" at bounding box center [615, 307] width 1231 height 614
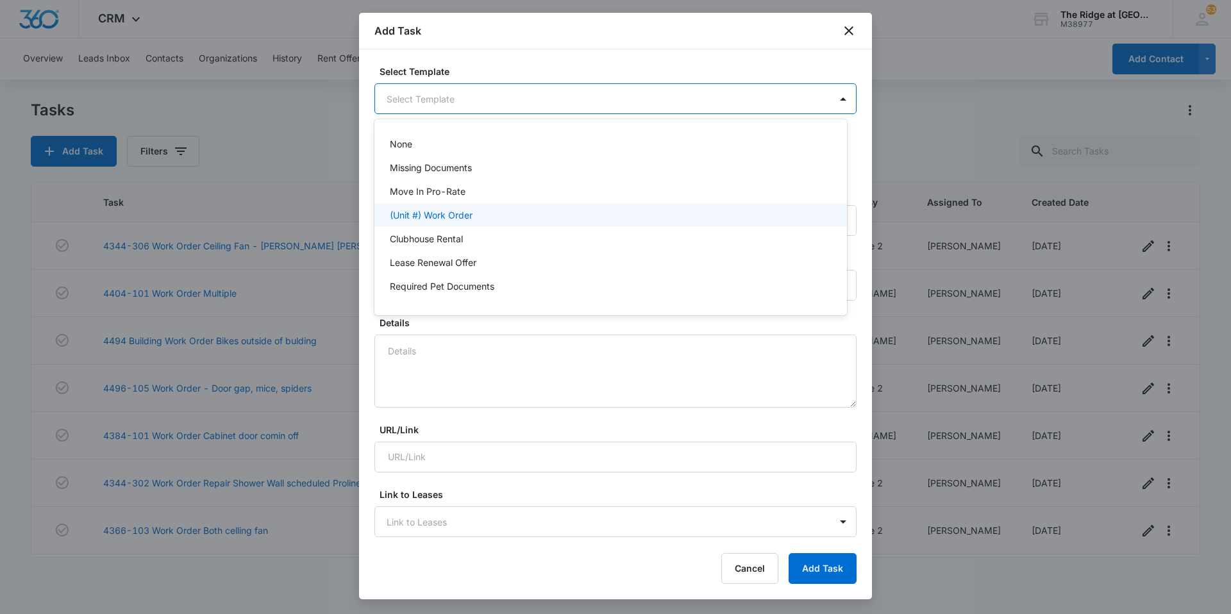
click at [475, 224] on div "(Unit #) Work Order" at bounding box center [611, 215] width 473 height 24
click at [419, 98] on body "CRM Apps Reputation Websites Forms CRM Email Social Content Intelligence Files …" at bounding box center [615, 307] width 1231 height 614
click at [419, 98] on div at bounding box center [615, 307] width 1231 height 614
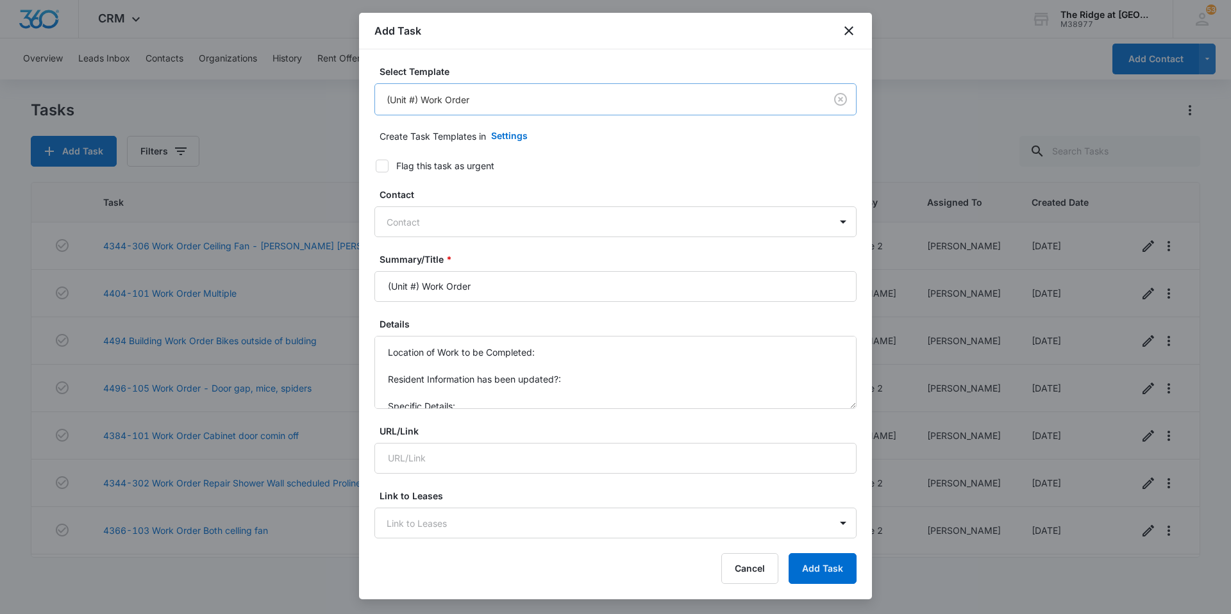
click at [480, 95] on body "CRM Apps Reputation Websites Forms CRM Email Social Content Intelligence Files …" at bounding box center [615, 307] width 1231 height 614
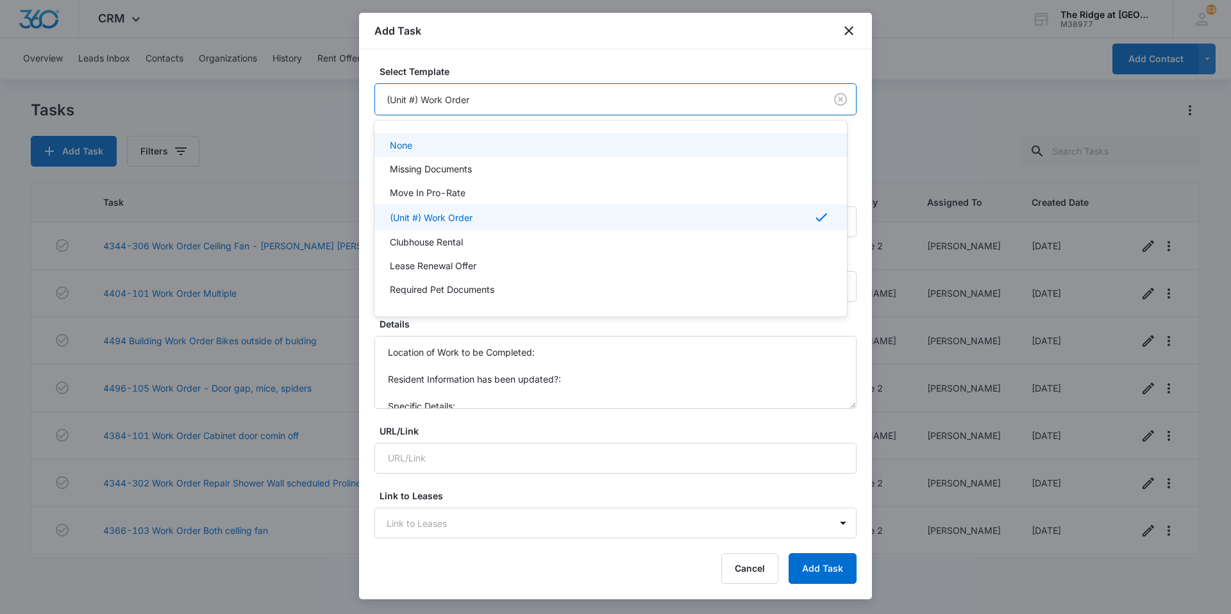
click at [433, 147] on div "None" at bounding box center [609, 145] width 439 height 13
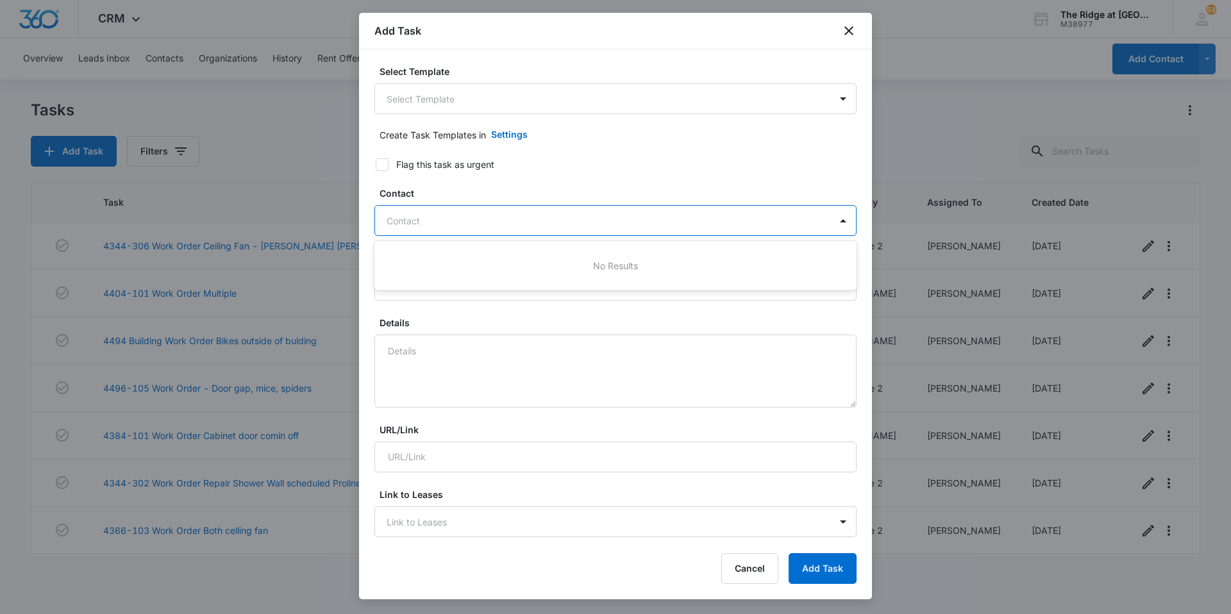
click at [475, 222] on div at bounding box center [608, 221] width 443 height 16
click at [431, 89] on body "CRM Apps Reputation Websites Forms CRM Email Social Content Intelligence Files …" at bounding box center [615, 307] width 1231 height 614
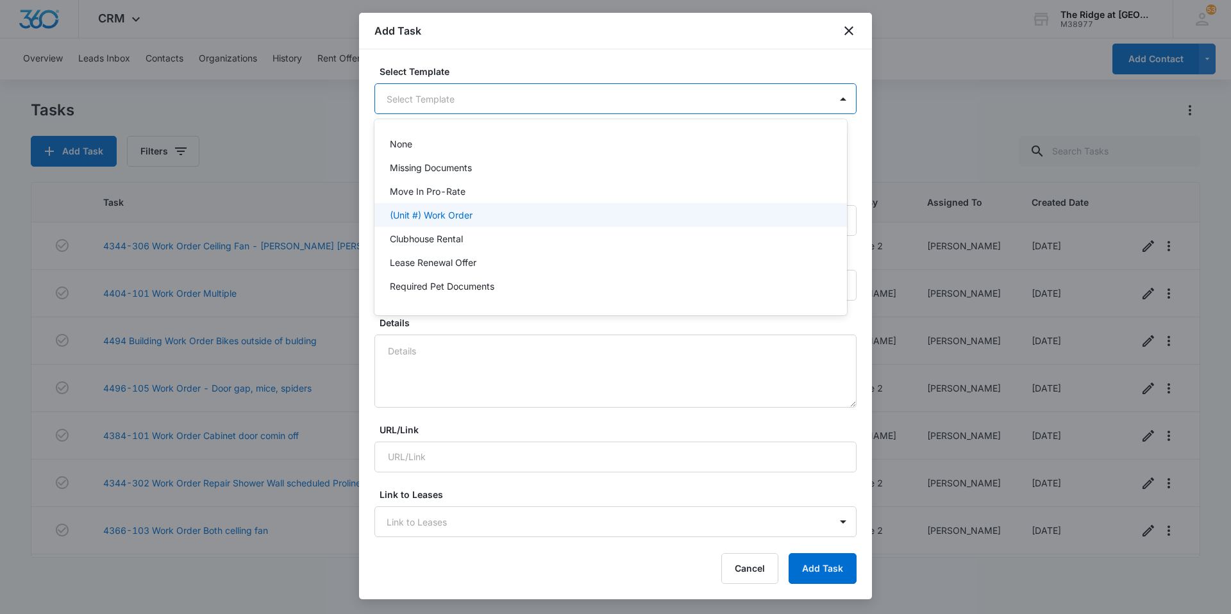
scroll to position [19, 0]
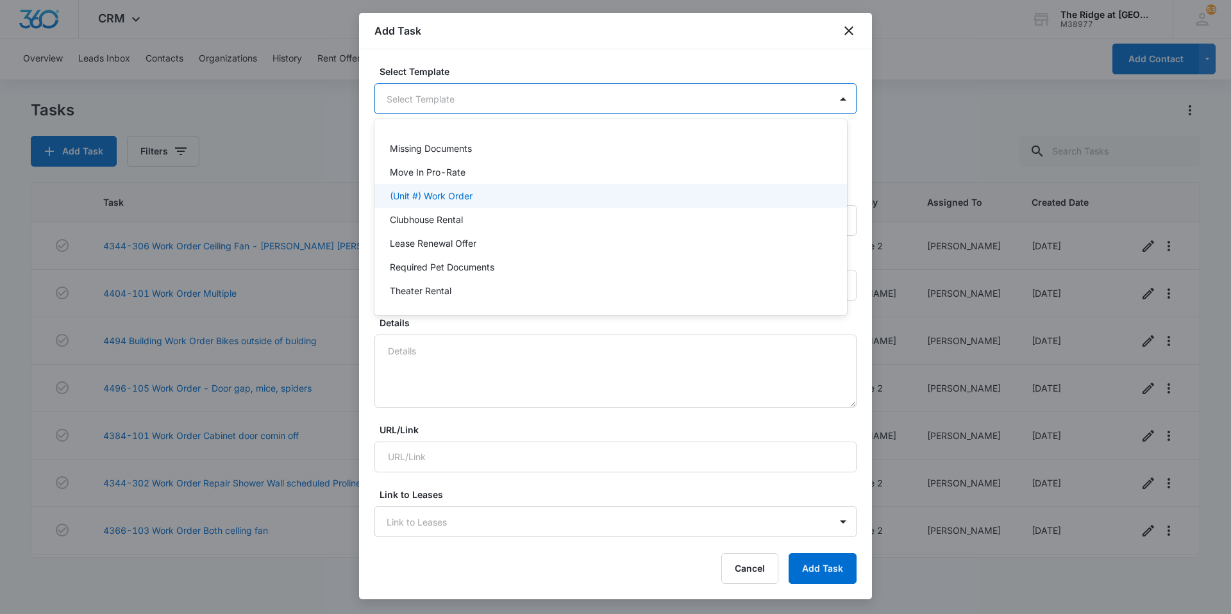
click at [442, 192] on p "(Unit #) Work Order" at bounding box center [431, 195] width 83 height 13
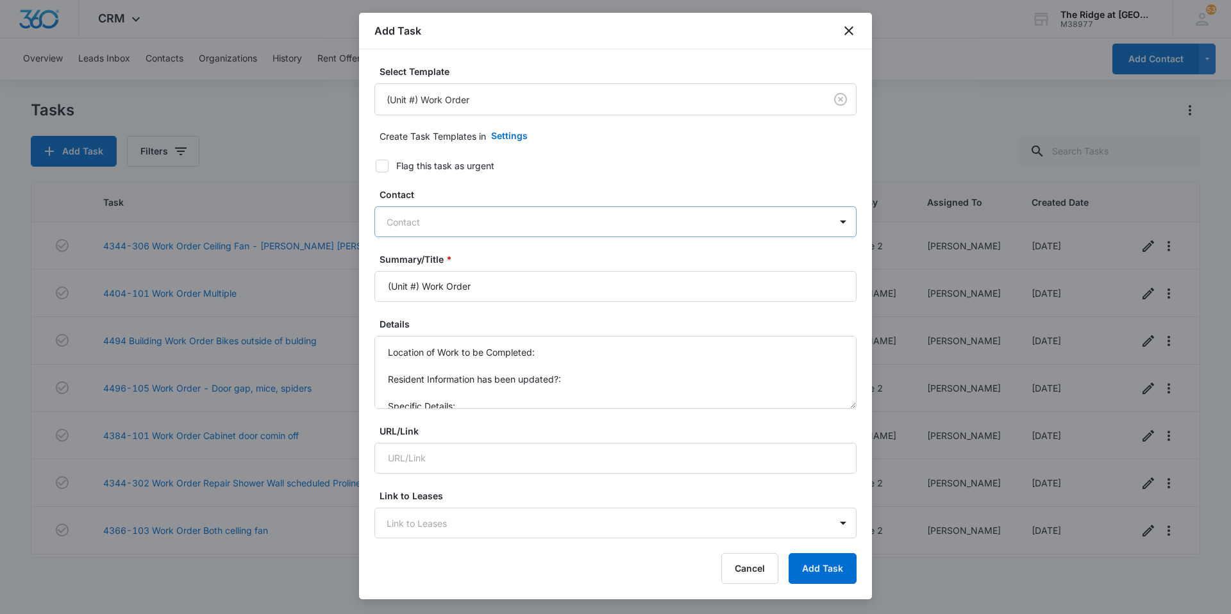
click at [474, 223] on div at bounding box center [608, 222] width 443 height 16
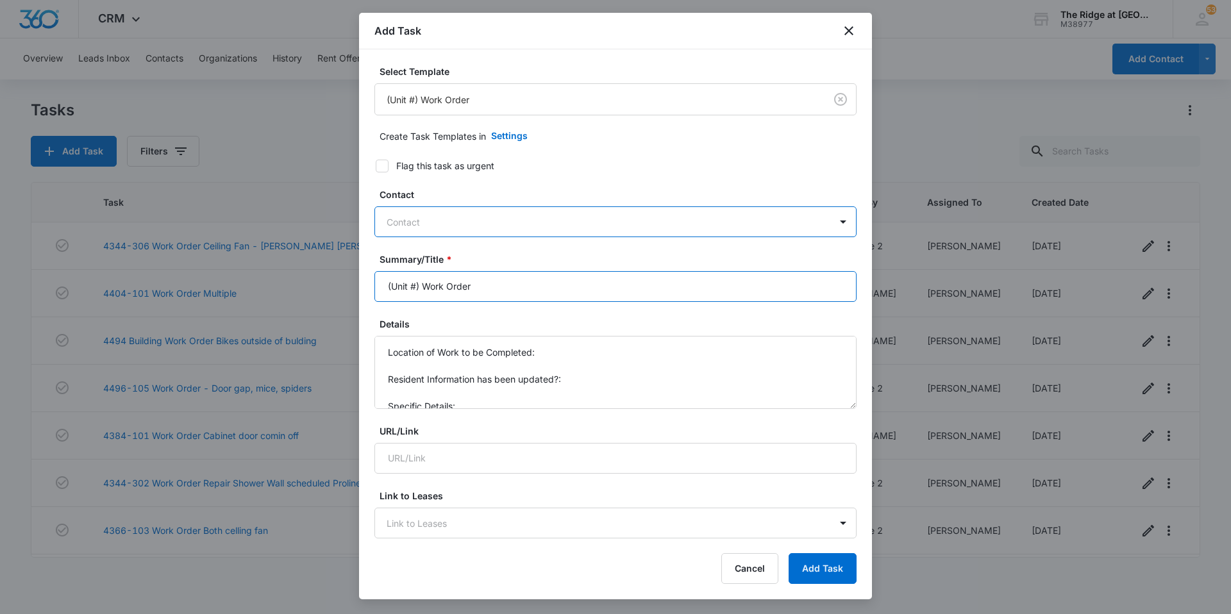
click at [437, 289] on input "(Unit #) Work Order" at bounding box center [616, 286] width 482 height 31
click at [422, 287] on input "(Unit #) Work Order" at bounding box center [616, 286] width 482 height 31
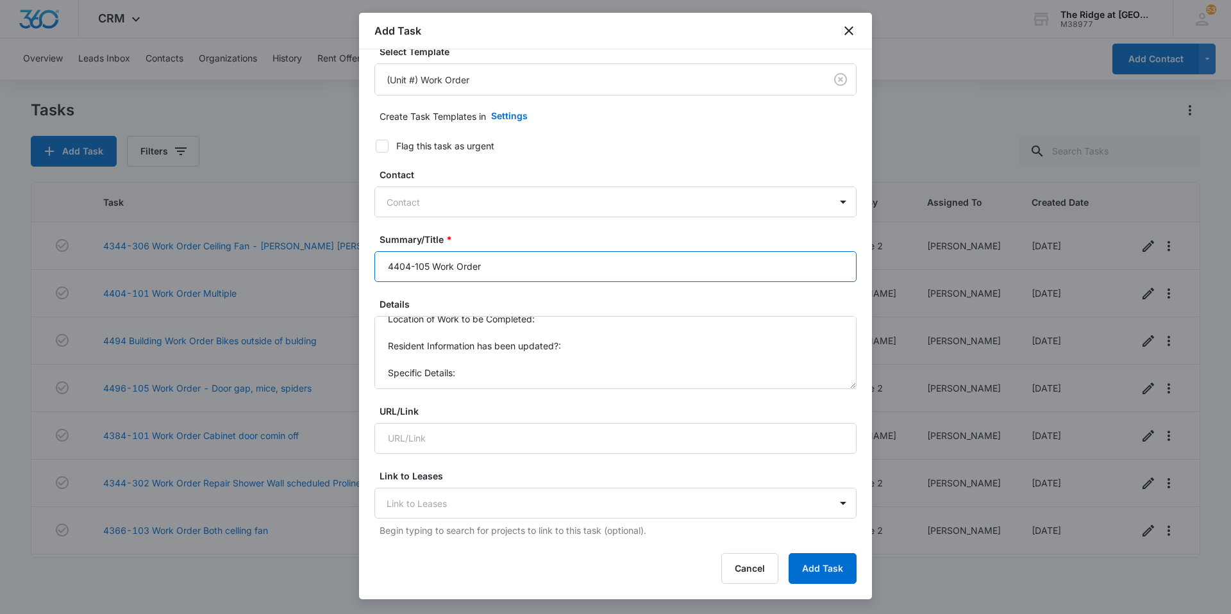
scroll to position [0, 0]
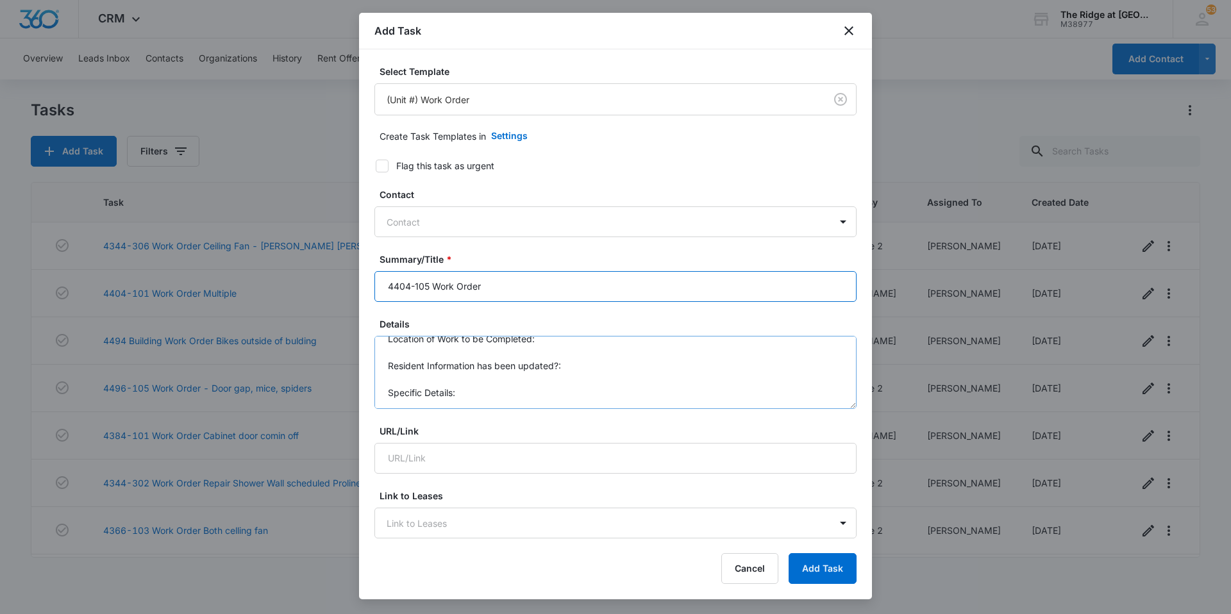
type input "4404-105 Work Order"
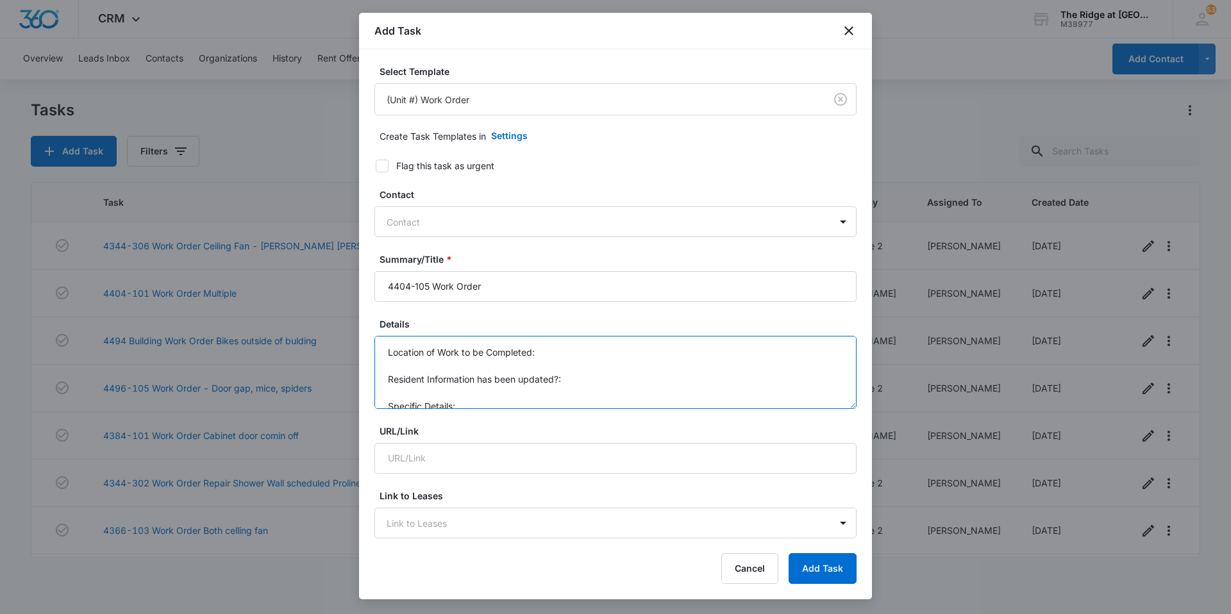
drag, startPoint x: 472, startPoint y: 400, endPoint x: 384, endPoint y: 340, distance: 107.1
click at [384, 340] on textarea "Location of Work to be Completed: Resident Information has been updated?: Speci…" at bounding box center [616, 372] width 482 height 73
type textarea "G"
click at [481, 353] on textarea "Mystery substance" at bounding box center [616, 372] width 482 height 73
click at [799, 356] on textarea "Mystery substance coming from the A/C hatch in guest bathroom. says it's not ju…" at bounding box center [616, 372] width 482 height 73
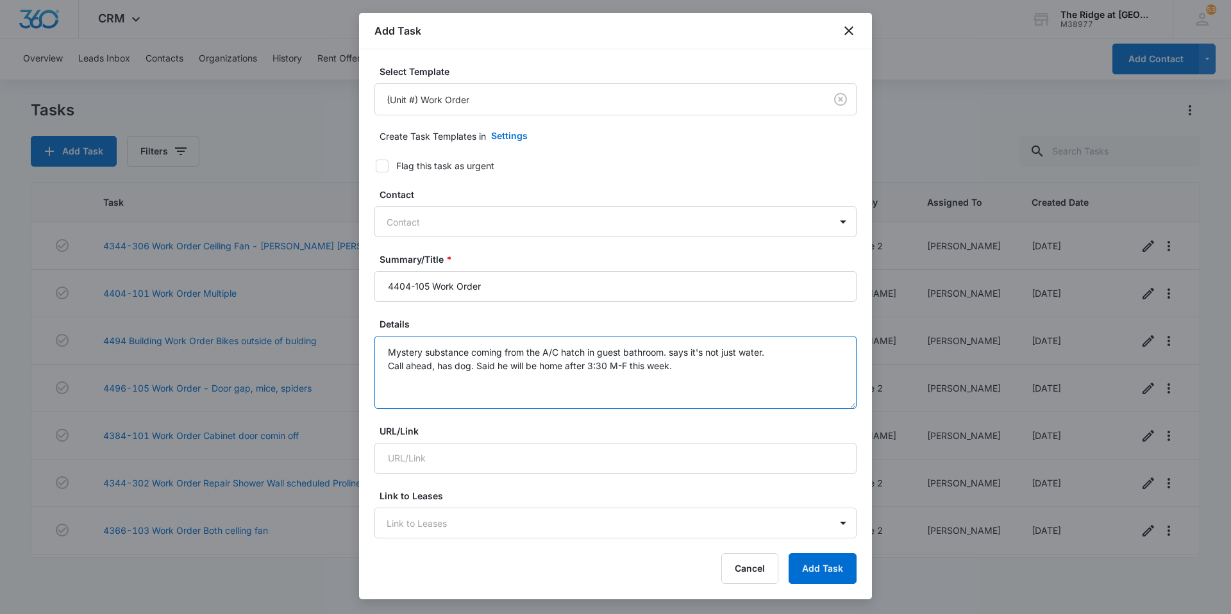
click at [707, 352] on textarea "Mystery substance coming from the A/C hatch in guest bathroom. says it's not ju…" at bounding box center [616, 372] width 482 height 73
click at [766, 354] on textarea "Mystery substance coming from the A/C hatch in guest bathroom, stated it is not…" at bounding box center [616, 372] width 482 height 73
click at [440, 366] on textarea "Mystery substance coming from the A/C hatch in guest bathroom, stated it is not…" at bounding box center [616, 372] width 482 height 73
click at [714, 366] on textarea "Mystery substance coming from the A/C hatch in guest bathroom, stated it is not…" at bounding box center [616, 372] width 482 height 73
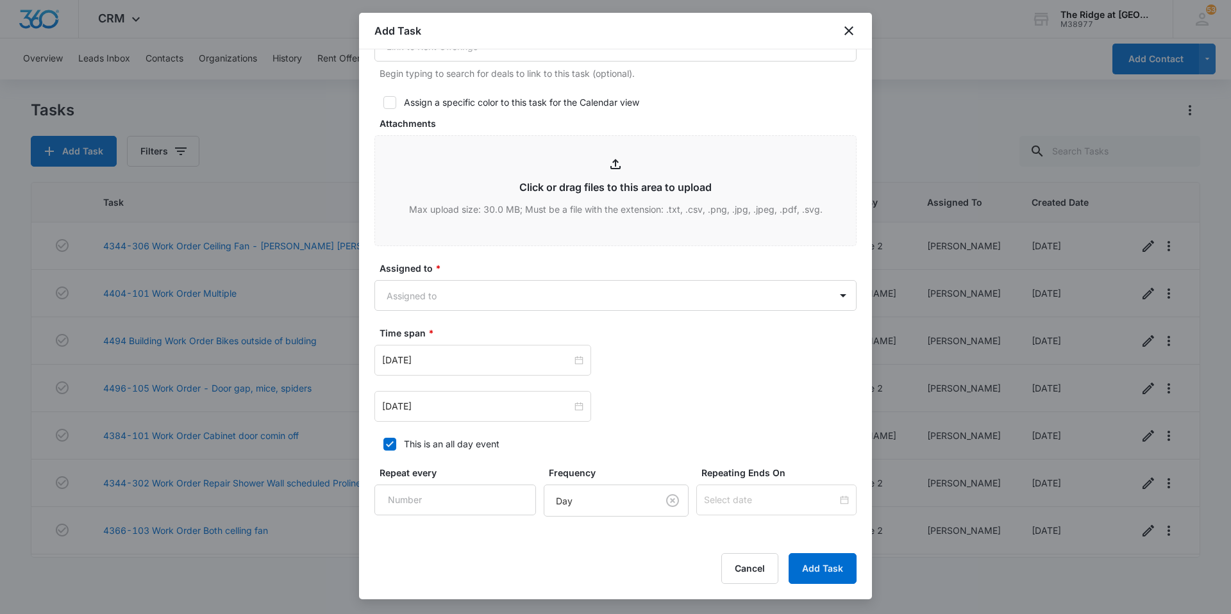
scroll to position [577, 0]
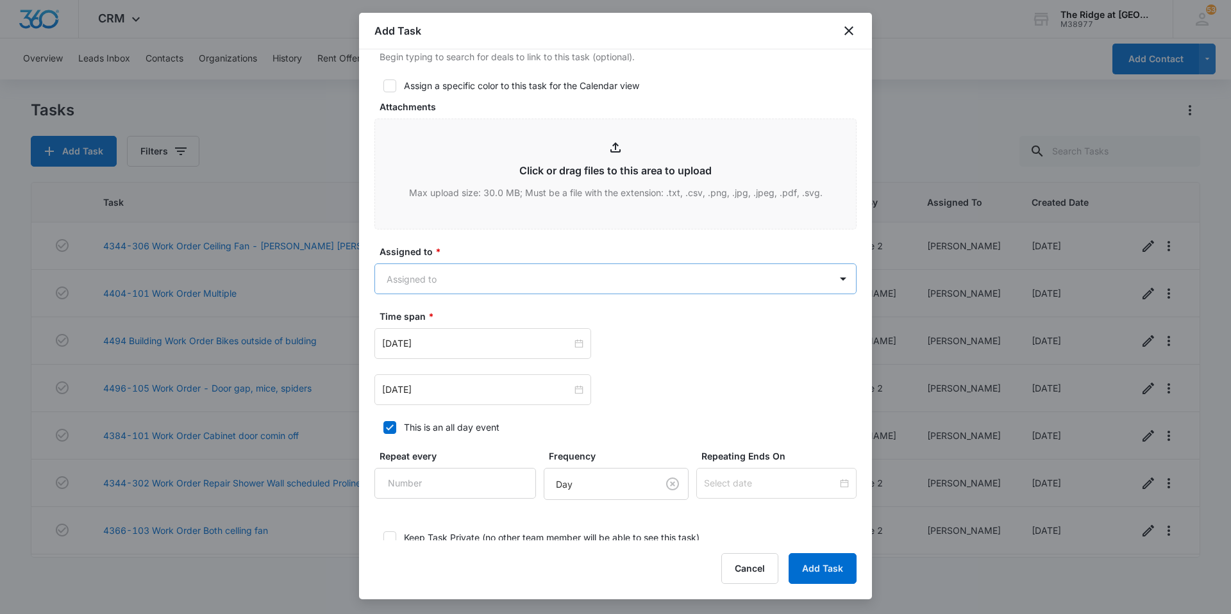
type textarea "Mystery substance coming from the A/C hatch in guest bathroom, stated it is not…"
click at [495, 276] on body "CRM Apps Reputation Websites Forms CRM Email Social Content Intelligence Files …" at bounding box center [615, 307] width 1231 height 614
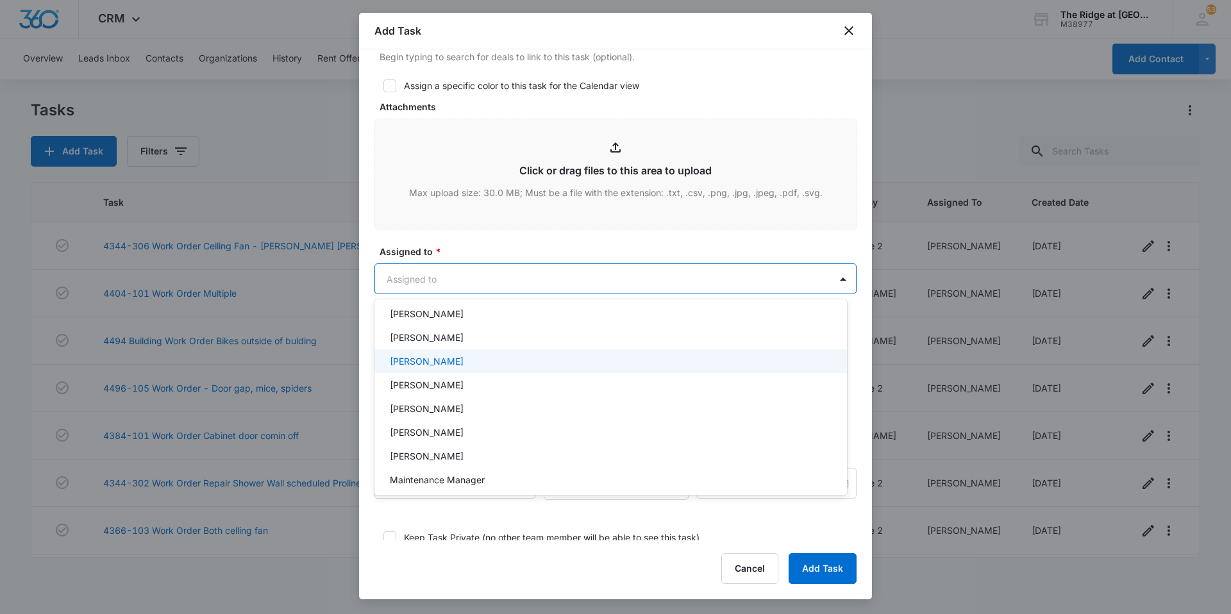
scroll to position [128, 0]
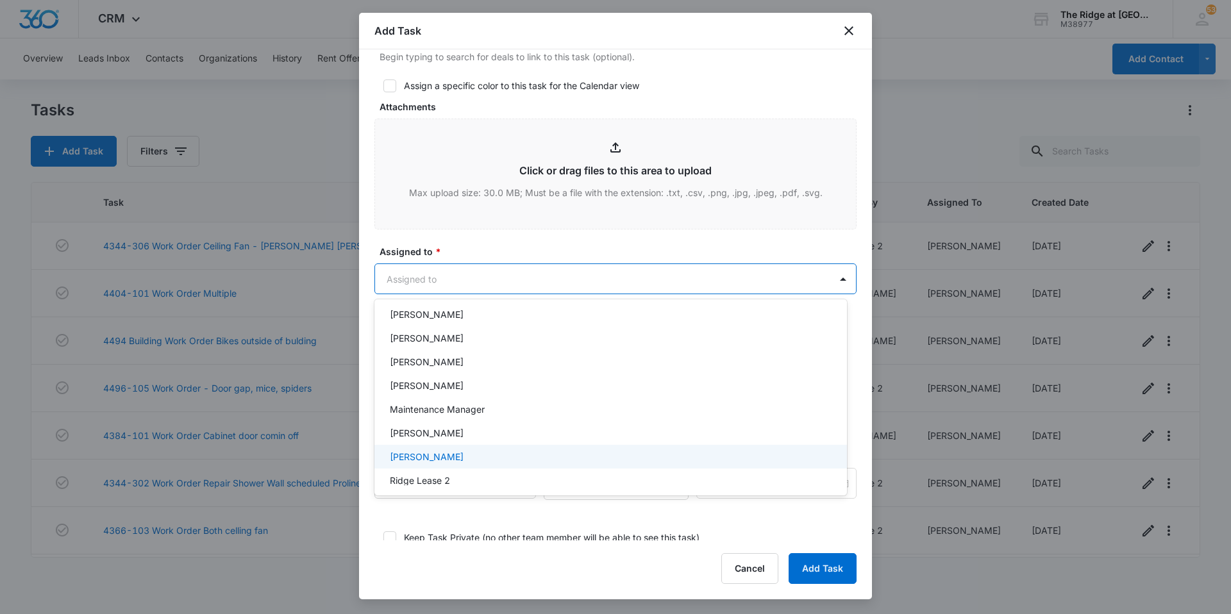
click at [450, 453] on div "[PERSON_NAME]" at bounding box center [609, 456] width 439 height 13
click at [613, 239] on div at bounding box center [615, 307] width 1231 height 614
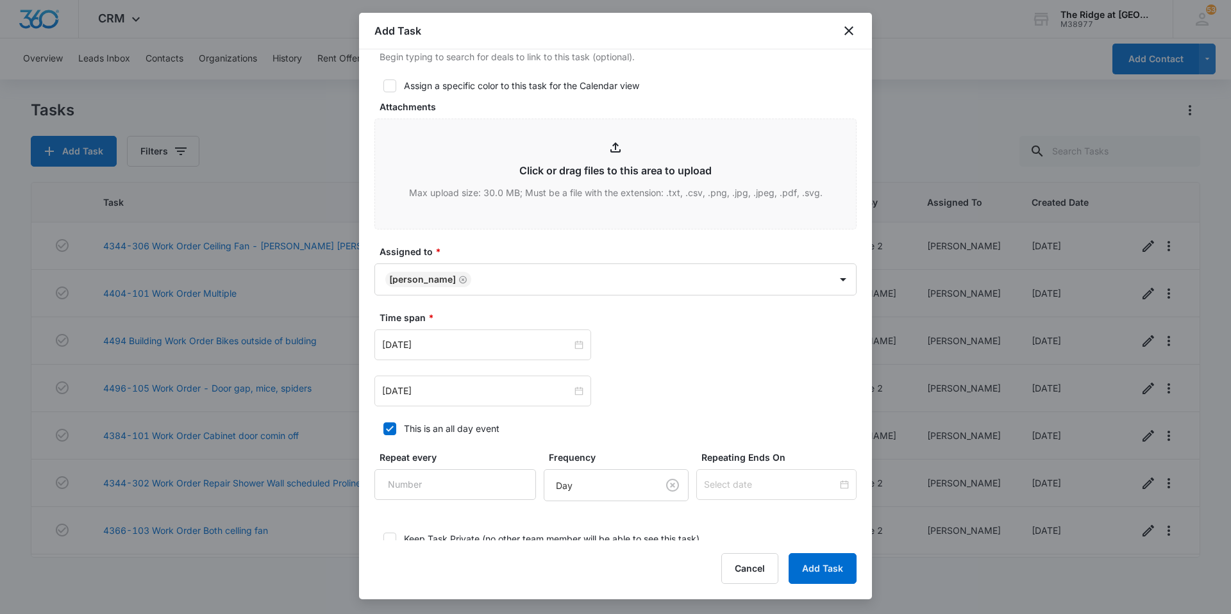
scroll to position [641, 0]
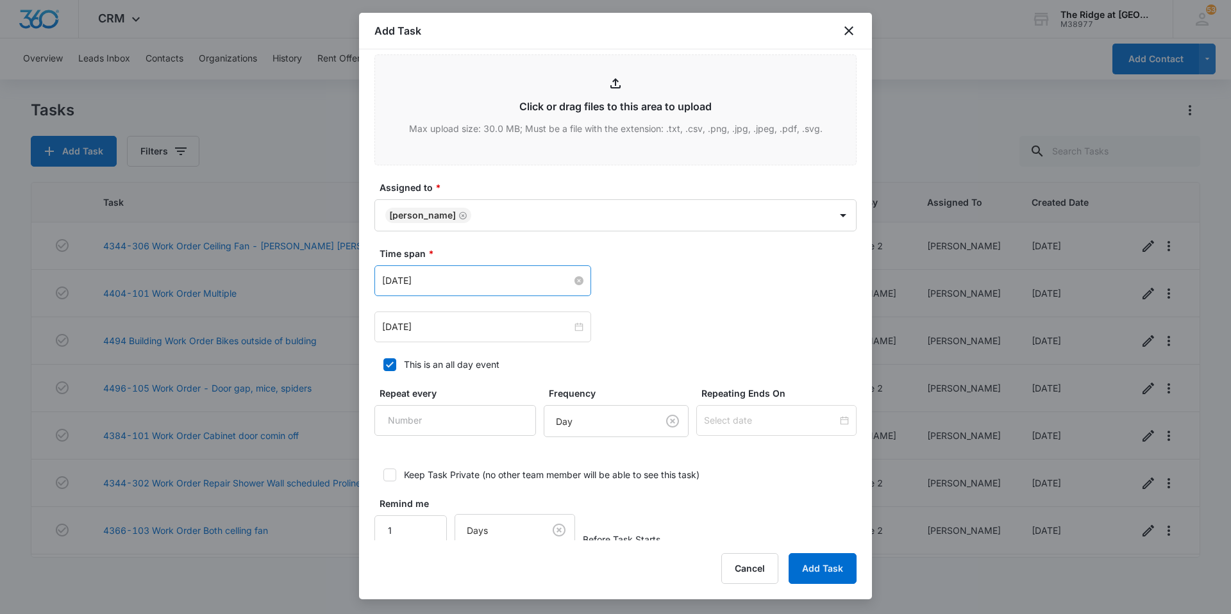
click at [507, 281] on input "[DATE]" at bounding box center [477, 281] width 190 height 14
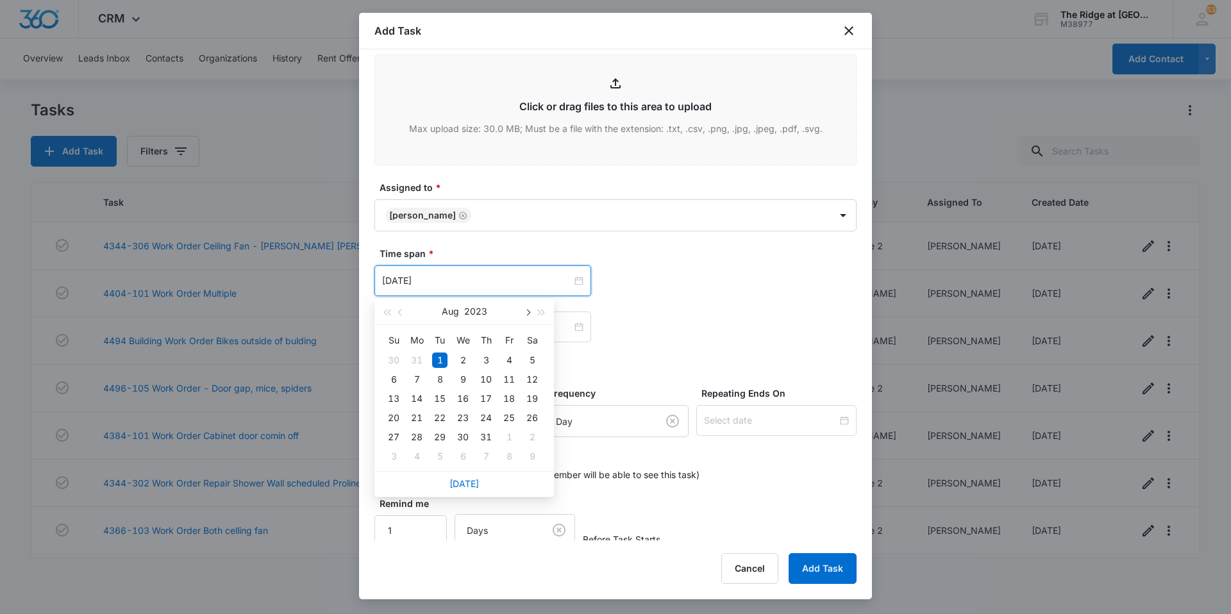
click at [527, 312] on span "button" at bounding box center [527, 313] width 6 height 6
click at [544, 312] on span "button" at bounding box center [542, 313] width 6 height 6
type input "[DATE]"
click at [487, 359] on div "5" at bounding box center [485, 360] width 15 height 15
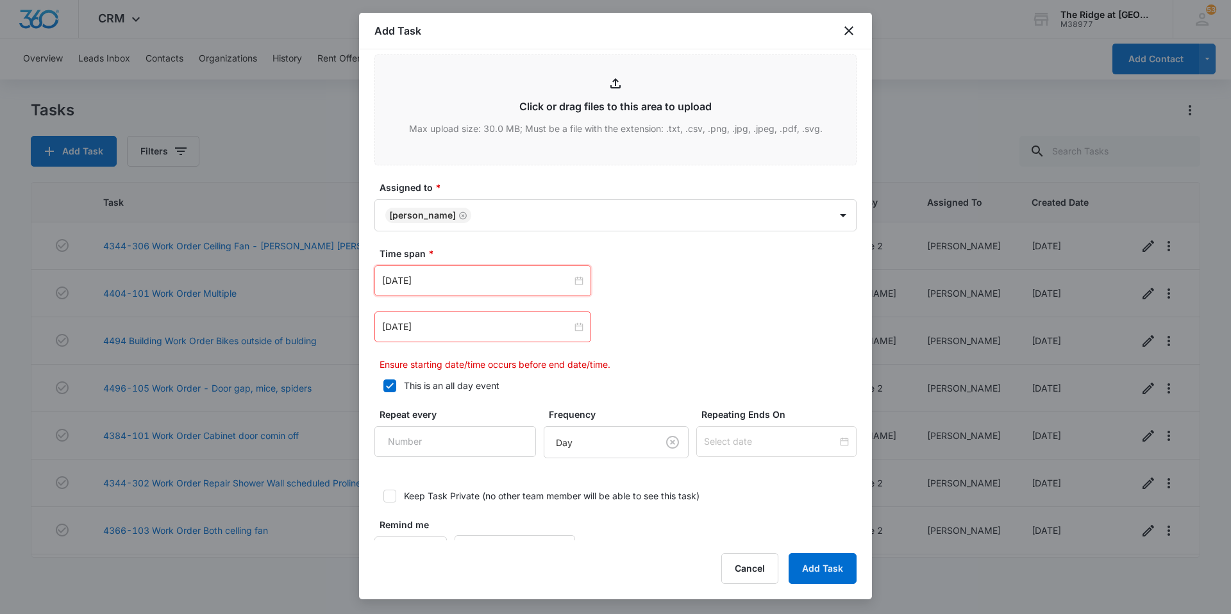
click at [539, 337] on div "[DATE]" at bounding box center [483, 327] width 217 height 31
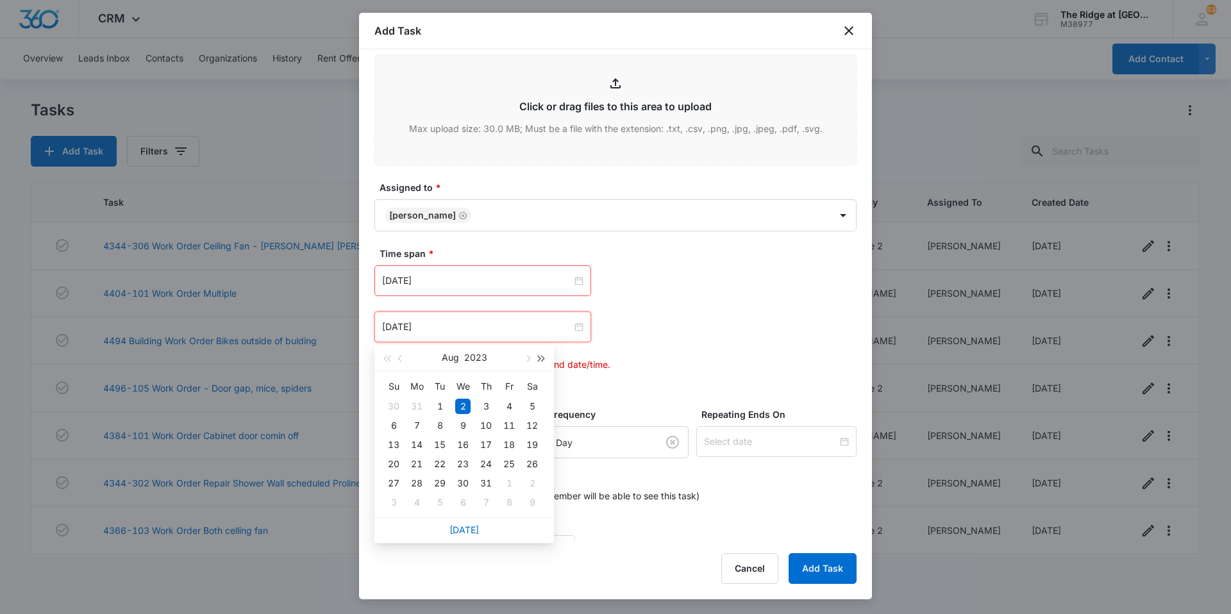
click at [547, 357] on button "button" at bounding box center [542, 358] width 14 height 26
click at [545, 357] on button "button" at bounding box center [542, 358] width 14 height 26
click at [525, 357] on button "button" at bounding box center [527, 358] width 14 height 26
type input "[DATE]"
click at [459, 426] on div "10" at bounding box center [462, 425] width 15 height 15
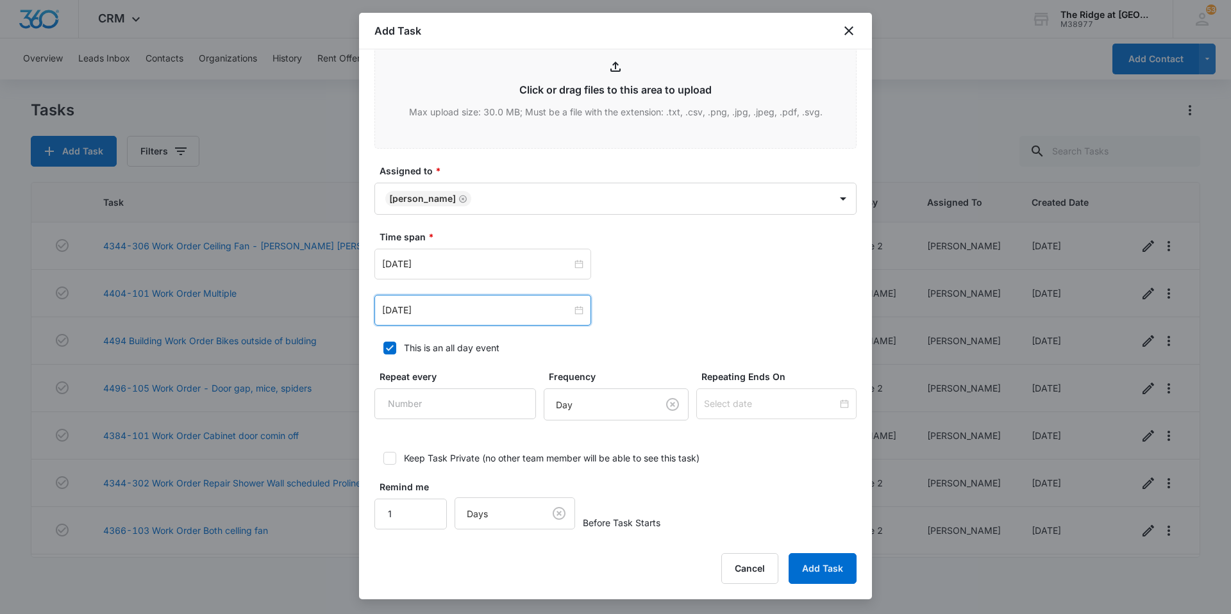
scroll to position [663, 0]
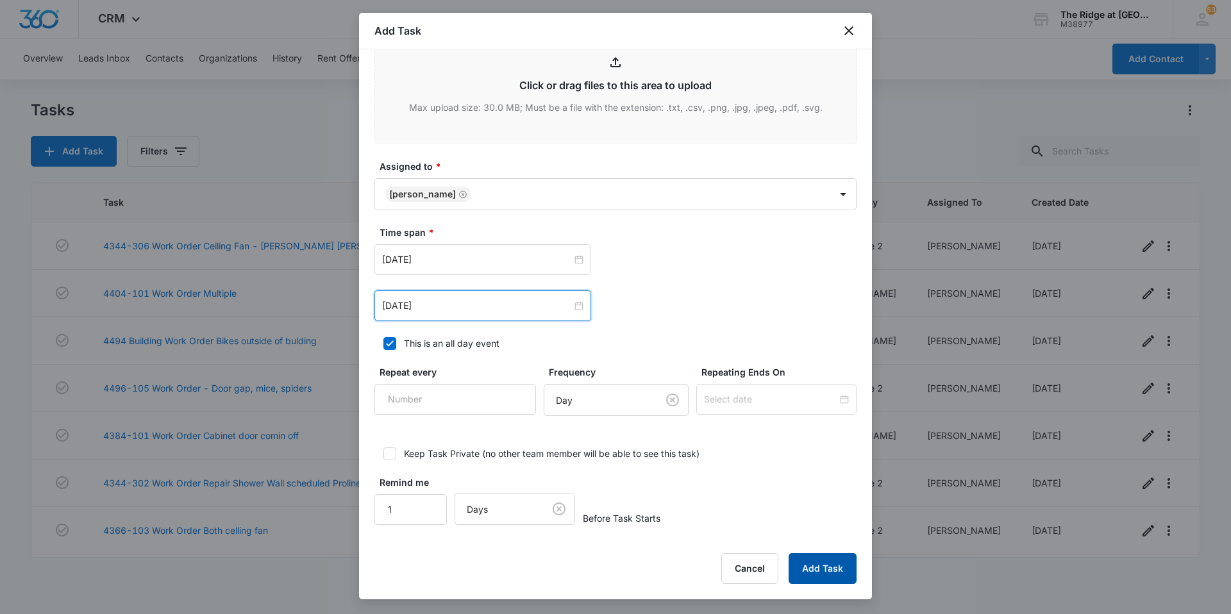
click at [823, 574] on button "Add Task" at bounding box center [823, 569] width 68 height 31
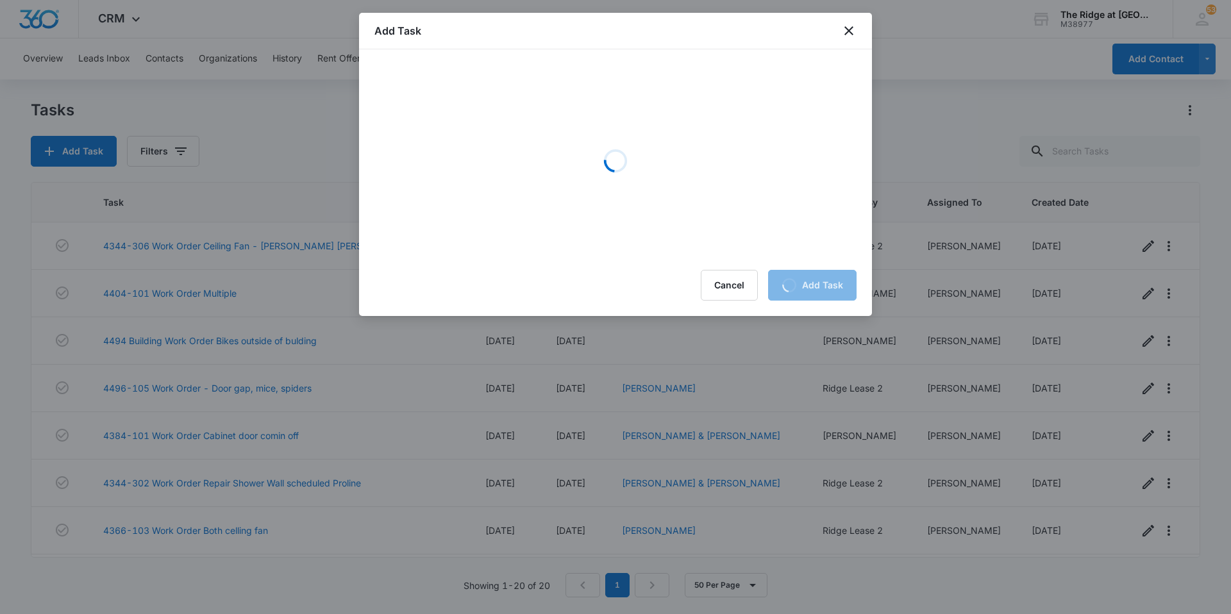
scroll to position [0, 0]
